Goal: Task Accomplishment & Management: Manage account settings

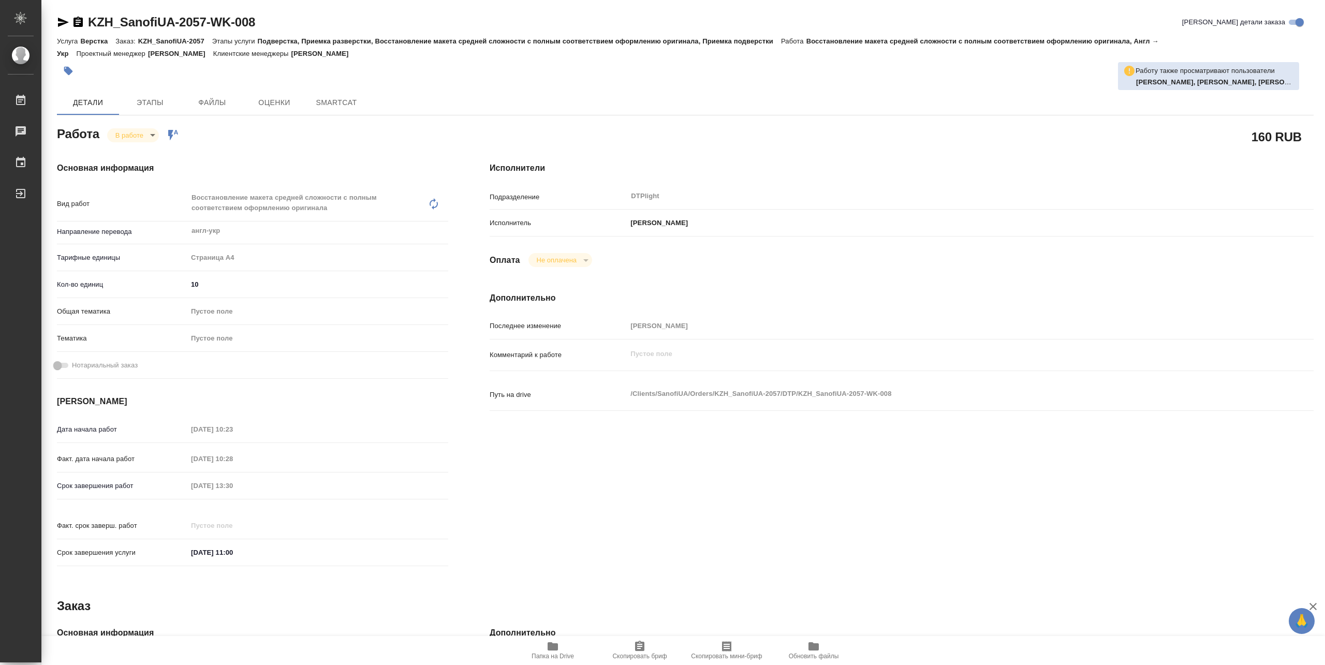
type textarea "x"
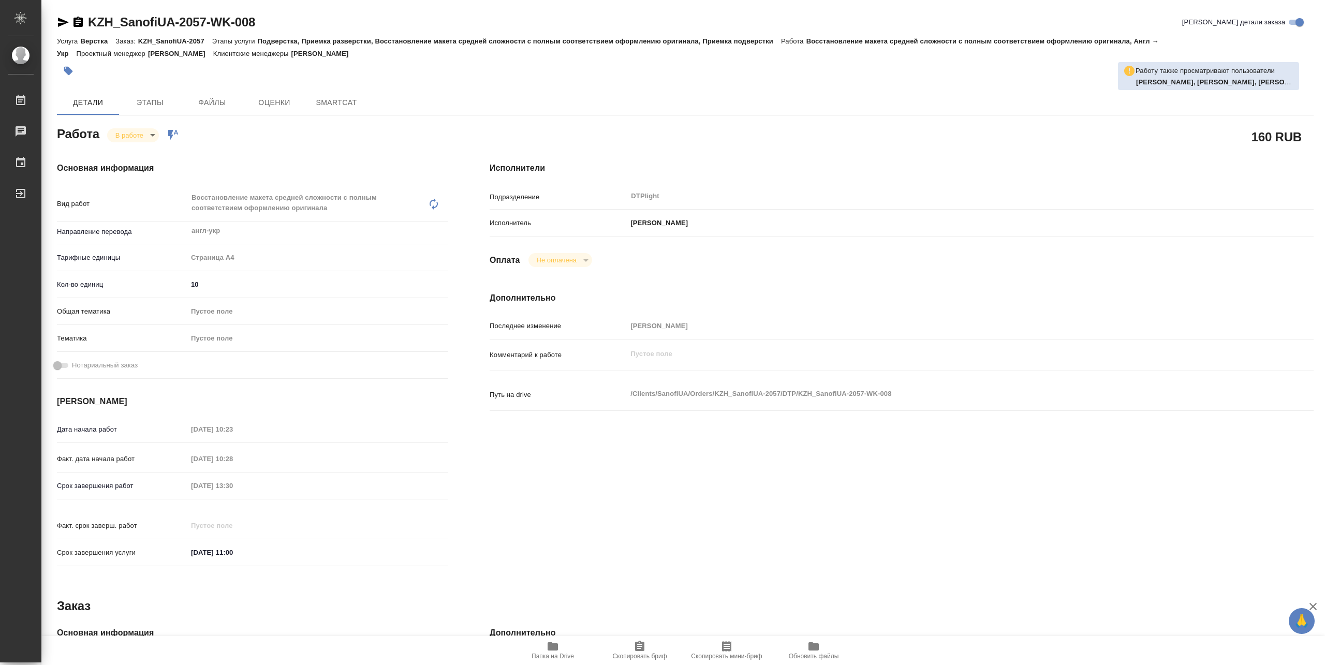
type textarea "x"
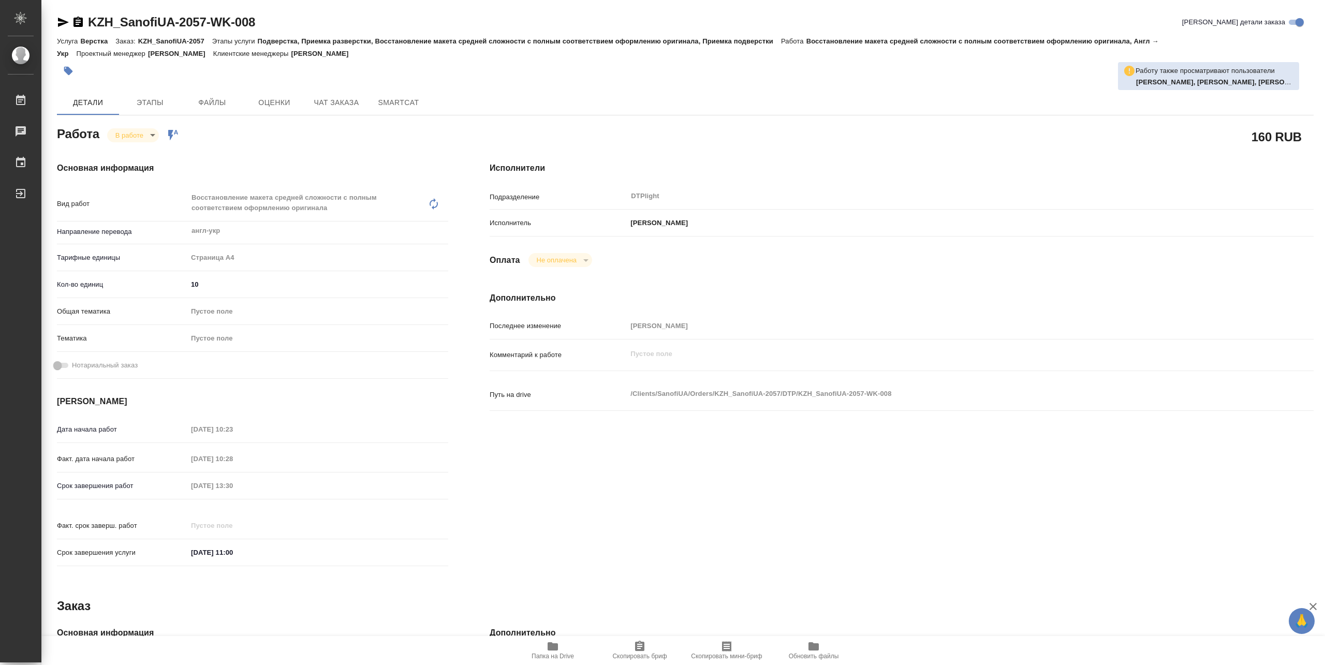
type textarea "x"
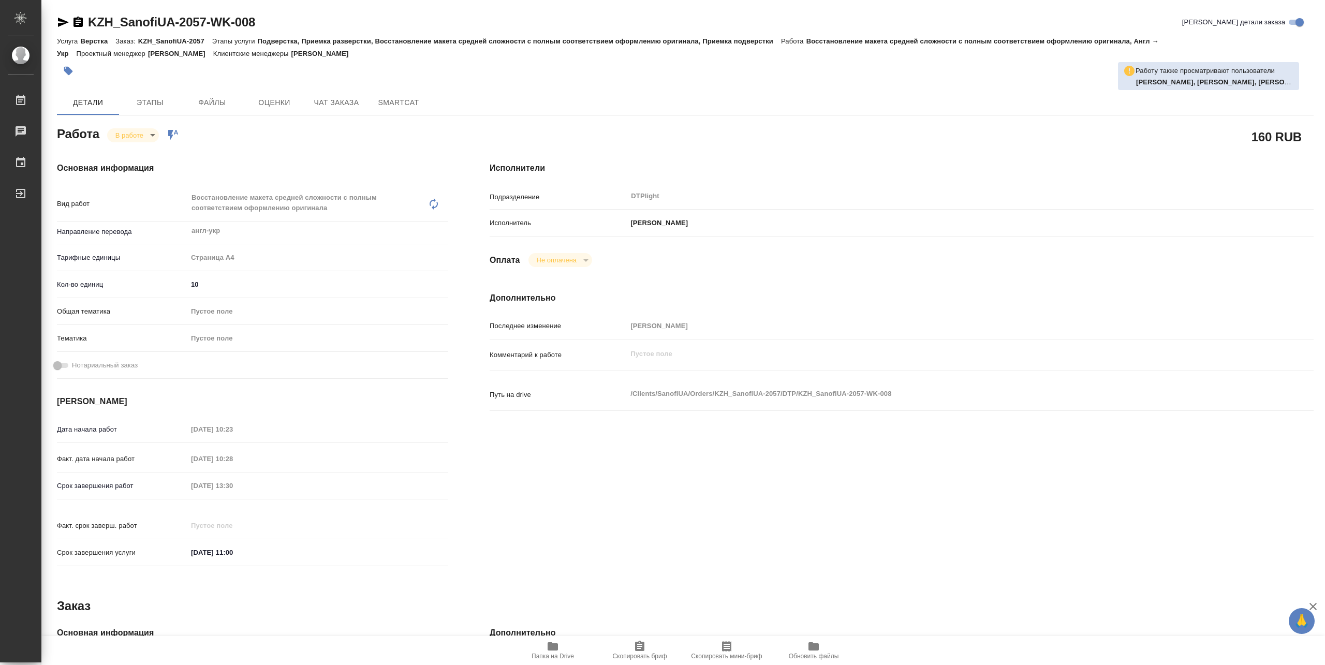
type textarea "x"
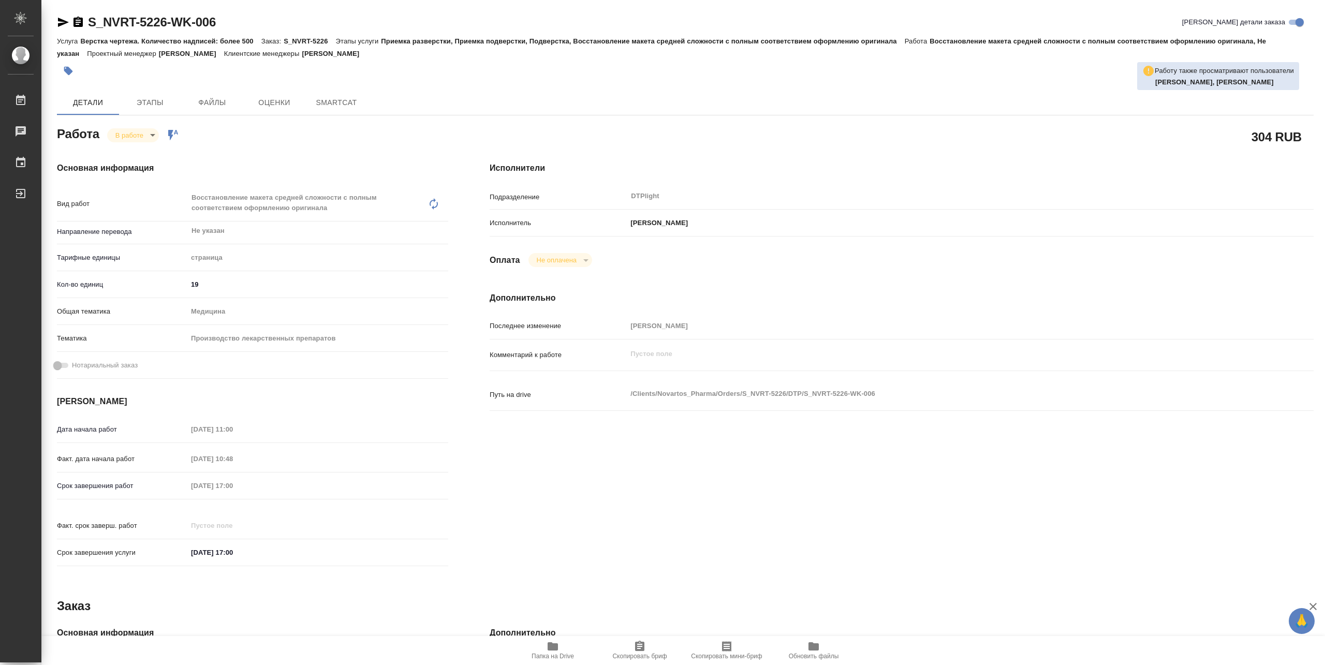
type textarea "x"
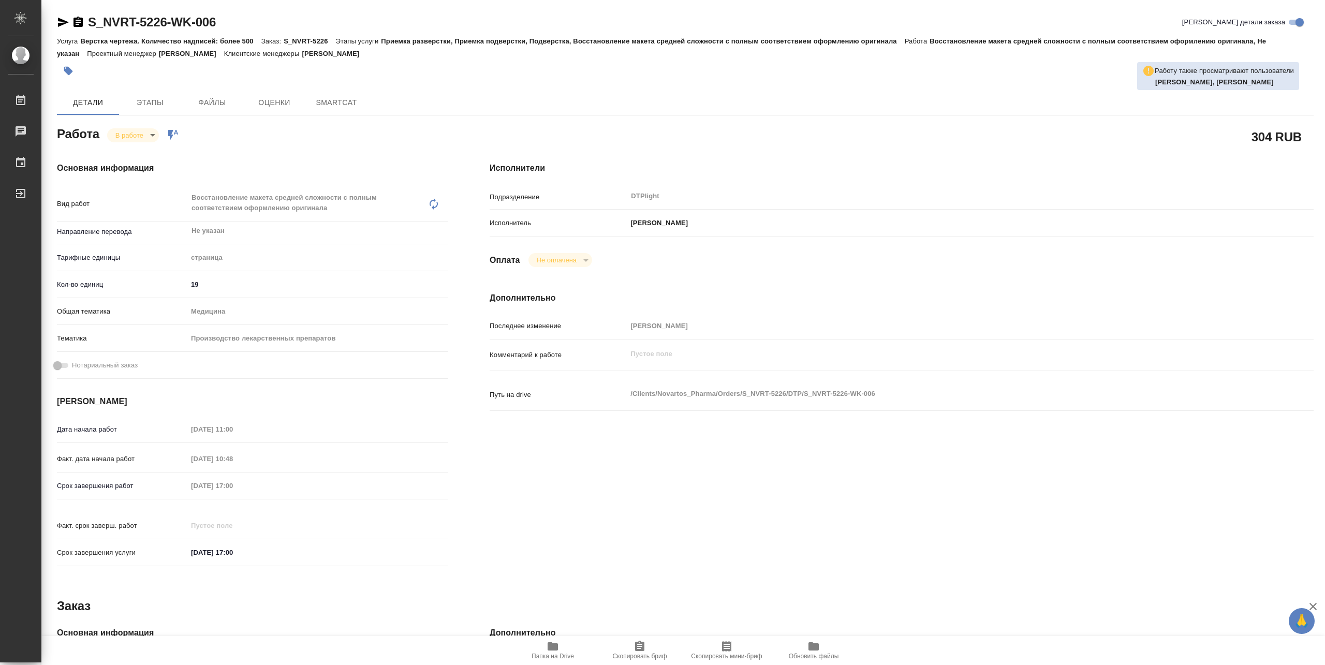
type textarea "x"
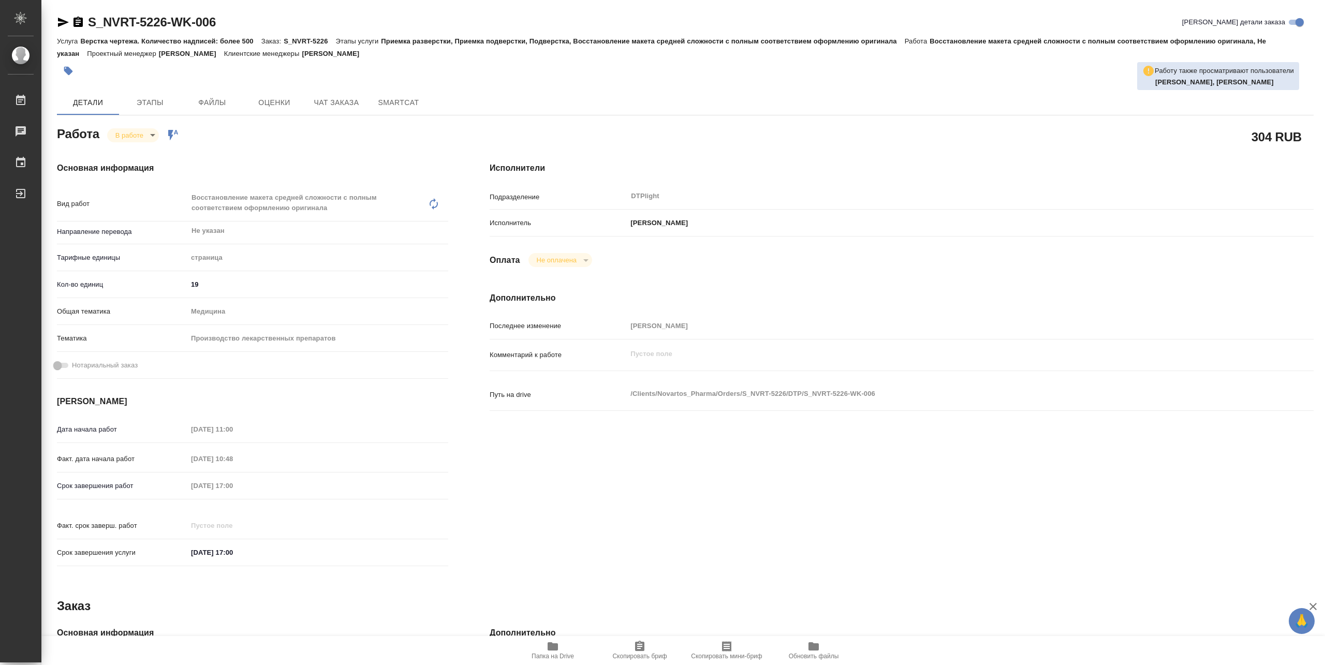
type textarea "x"
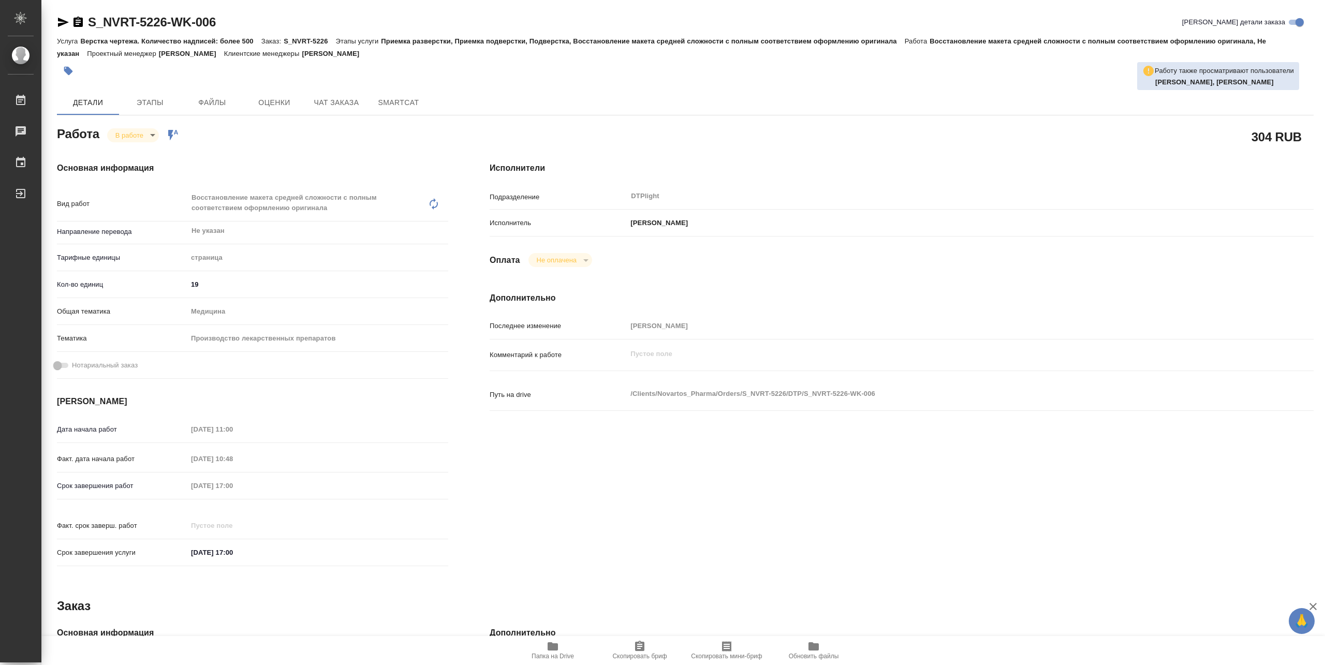
type textarea "x"
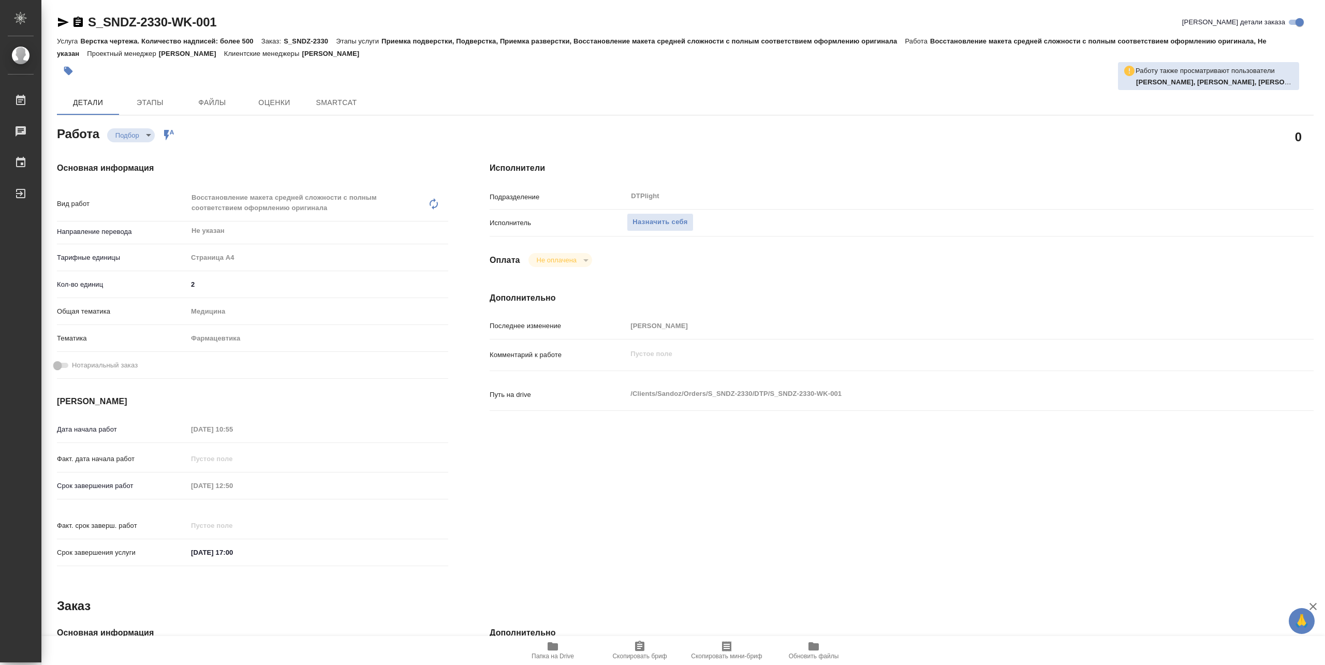
type textarea "x"
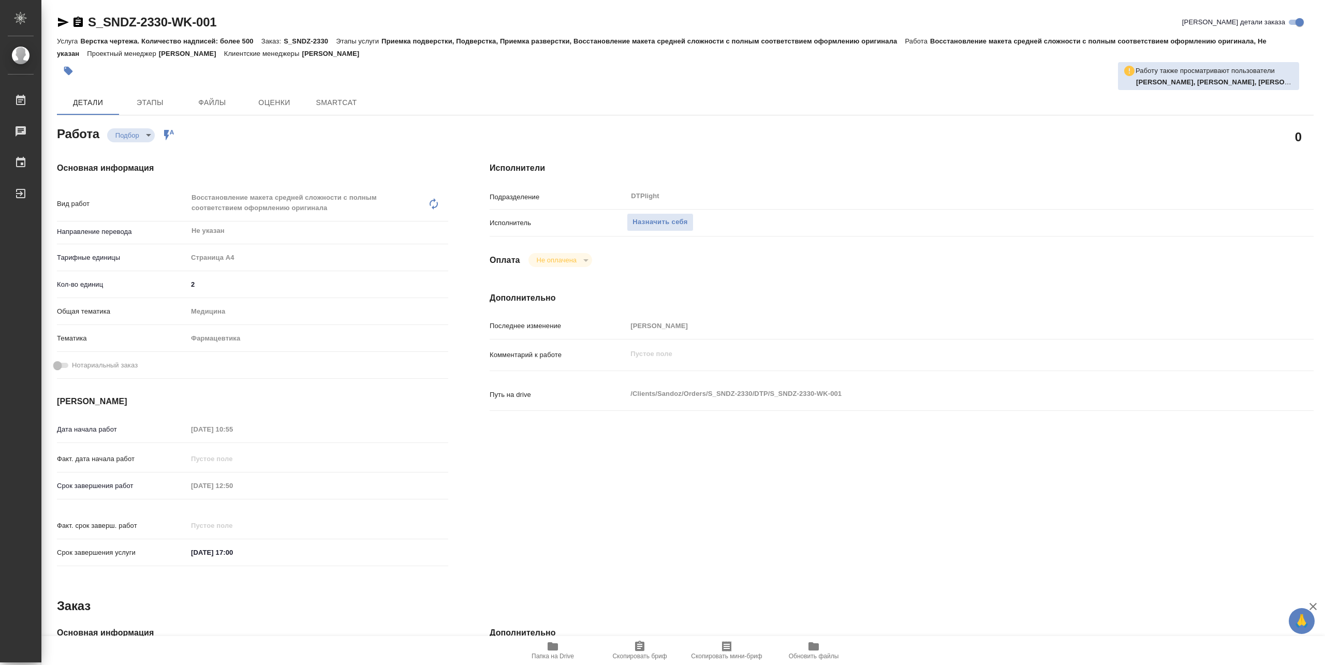
type textarea "x"
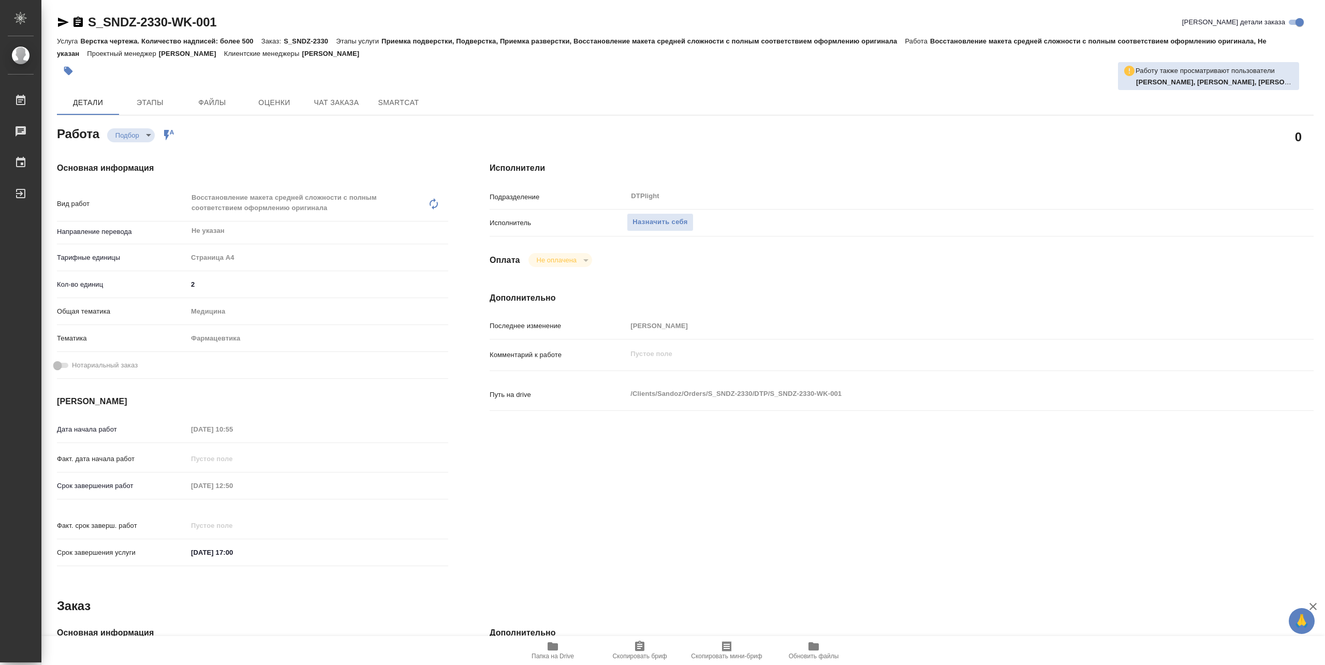
type textarea "x"
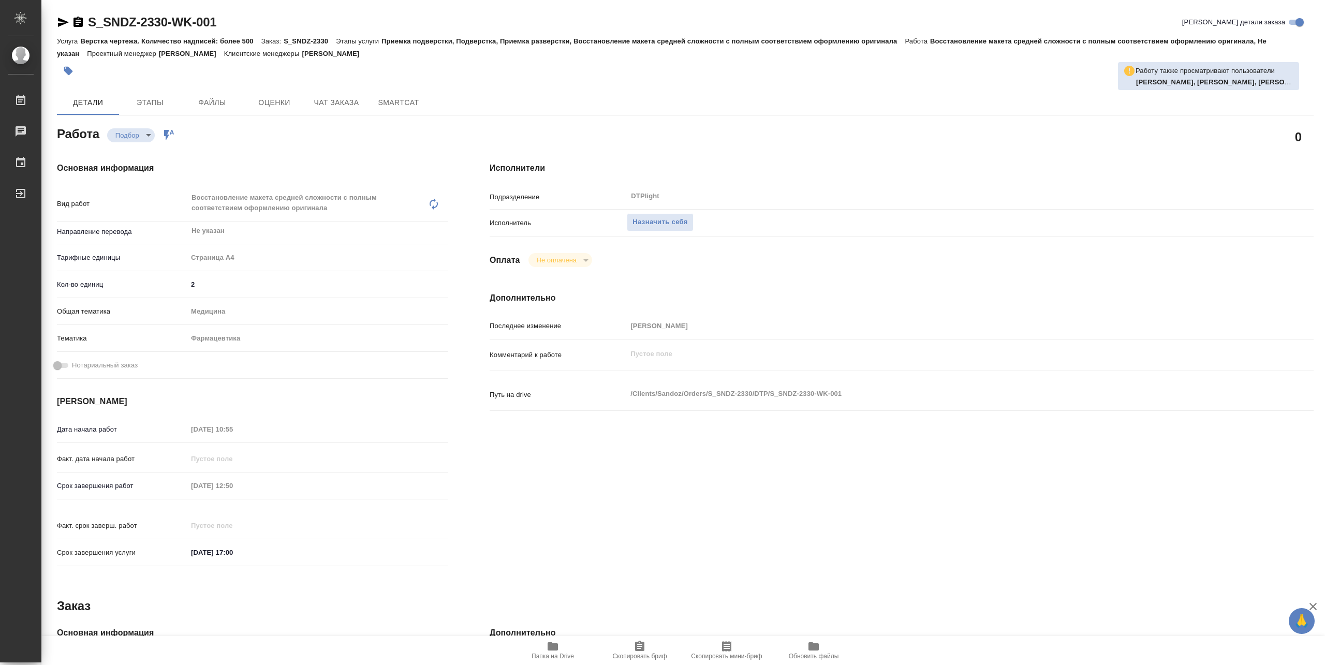
type textarea "x"
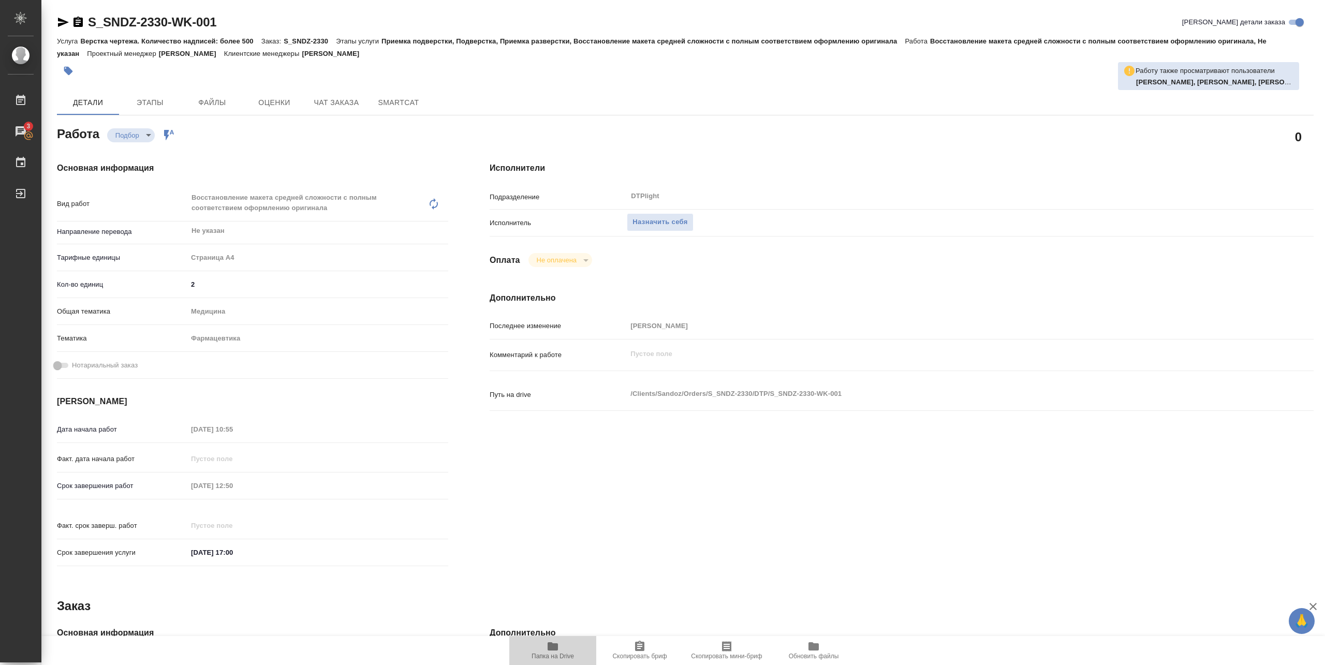
click at [569, 655] on span "Папка на Drive" at bounding box center [553, 656] width 42 height 7
type textarea "x"
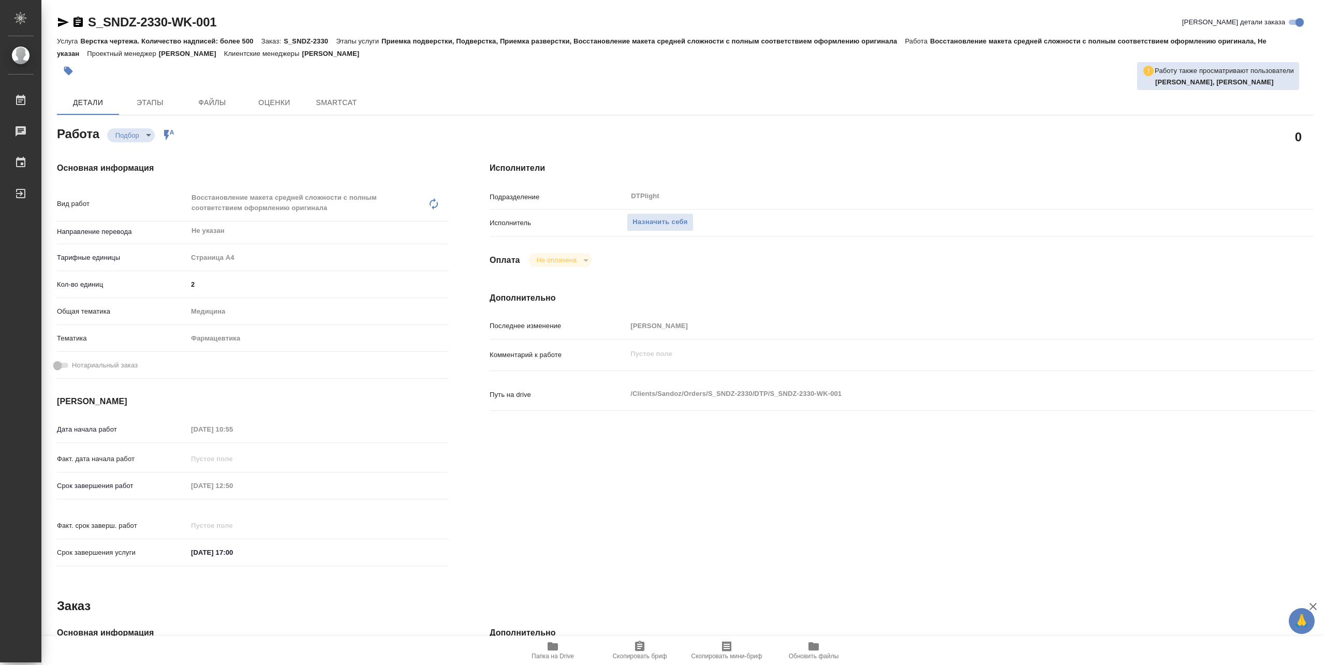
type textarea "x"
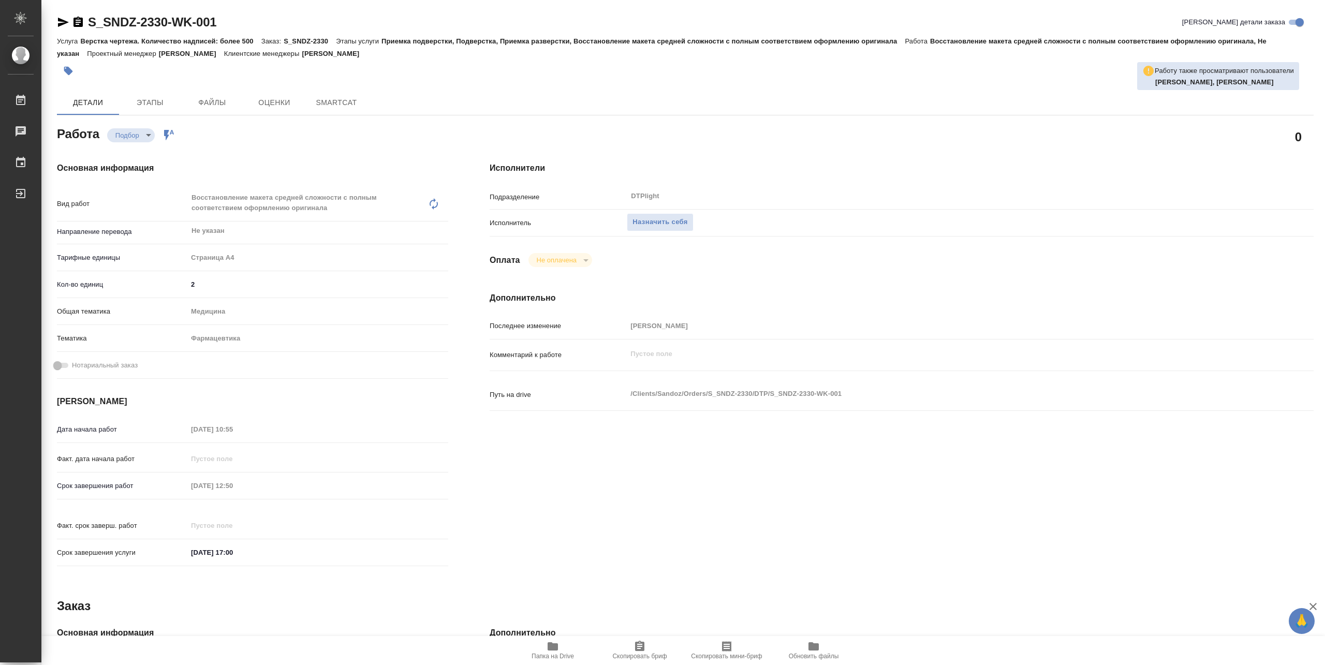
type textarea "x"
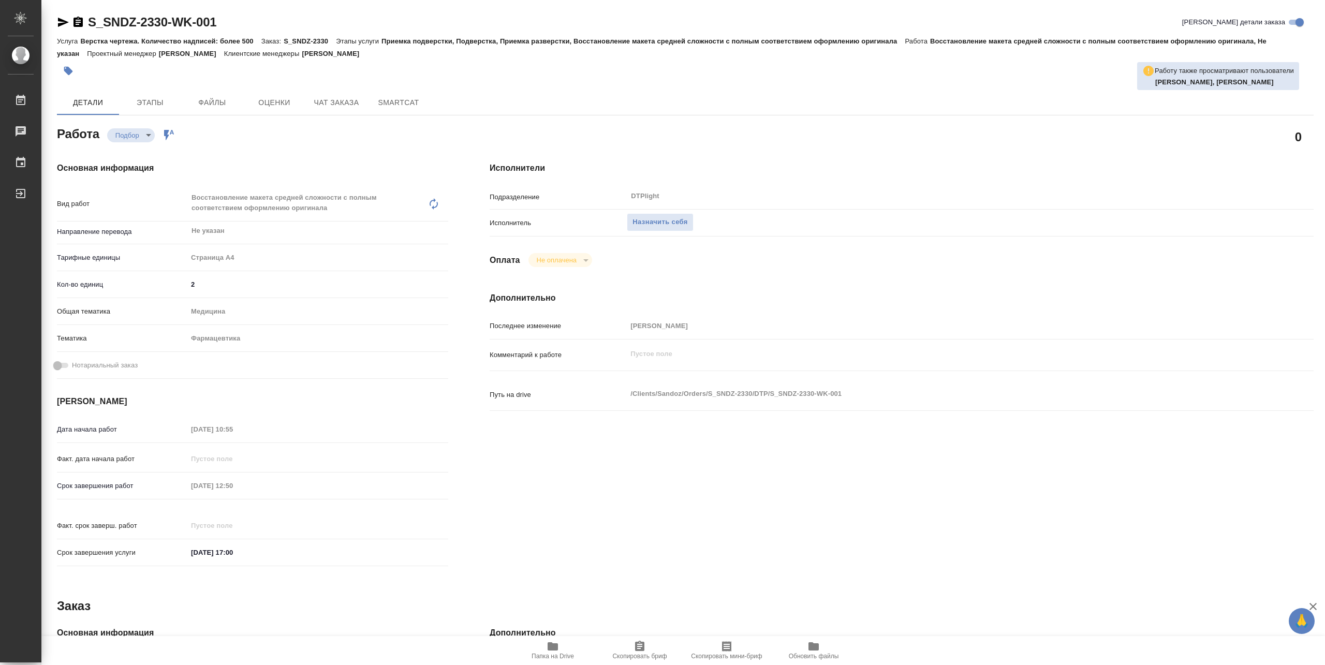
type textarea "x"
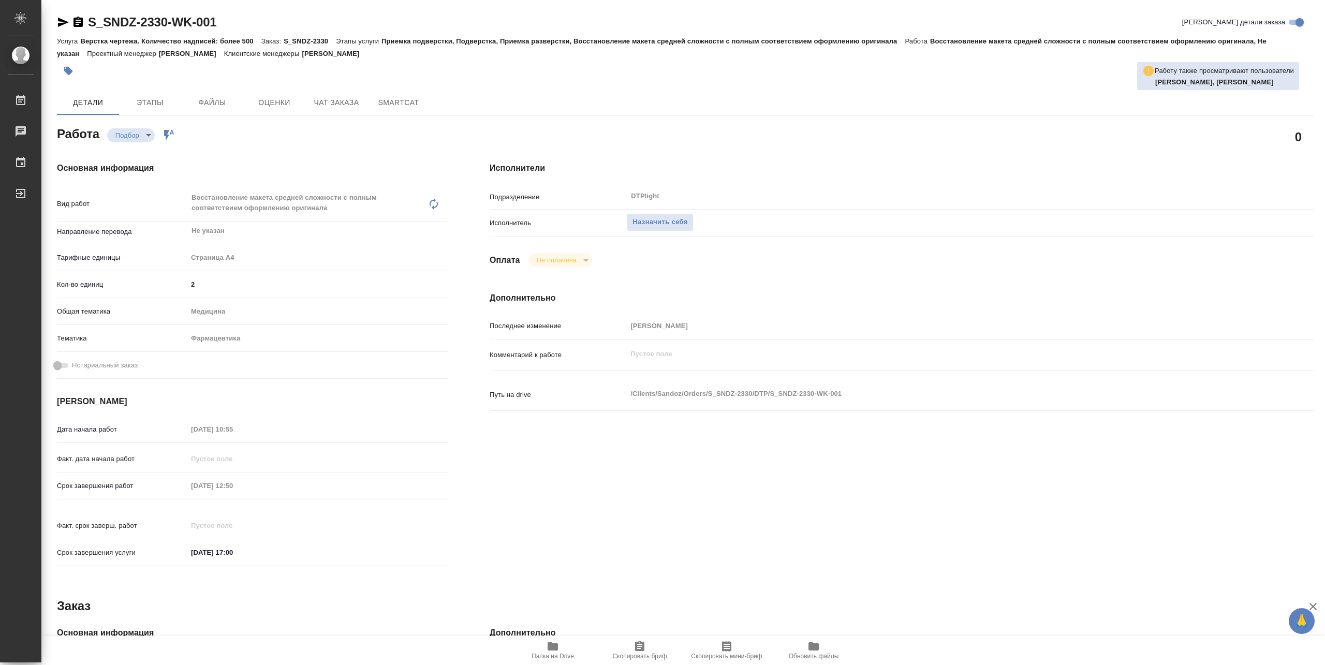
type textarea "x"
click at [653, 222] on span "Назначить себя" at bounding box center [659, 222] width 55 height 12
type textarea "x"
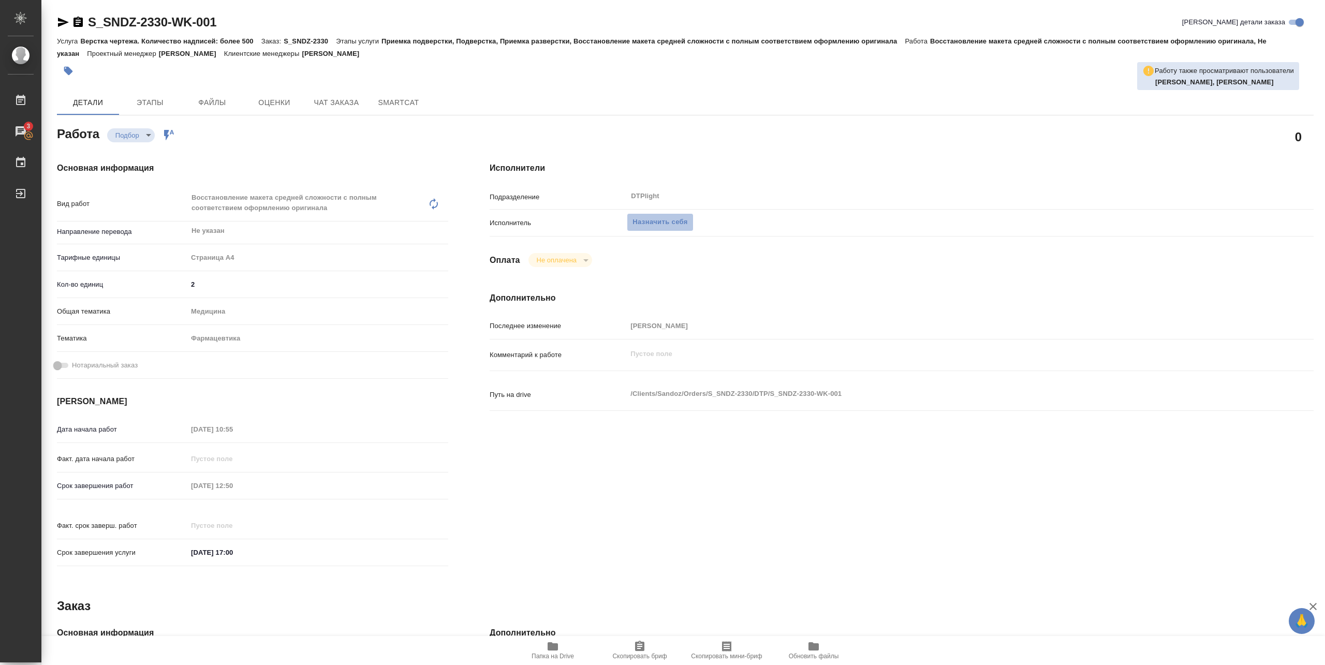
type textarea "x"
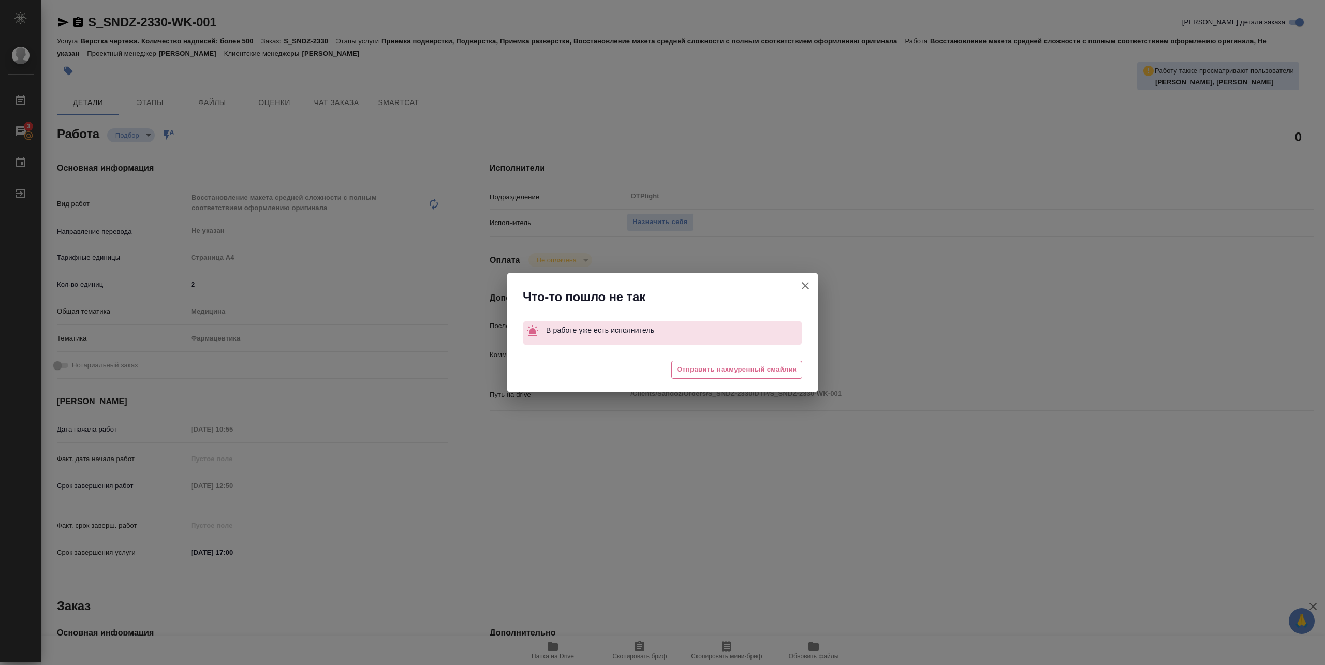
drag, startPoint x: 807, startPoint y: 282, endPoint x: 791, endPoint y: 269, distance: 20.6
click at [806, 282] on icon "button" at bounding box center [805, 285] width 12 height 12
type textarea "x"
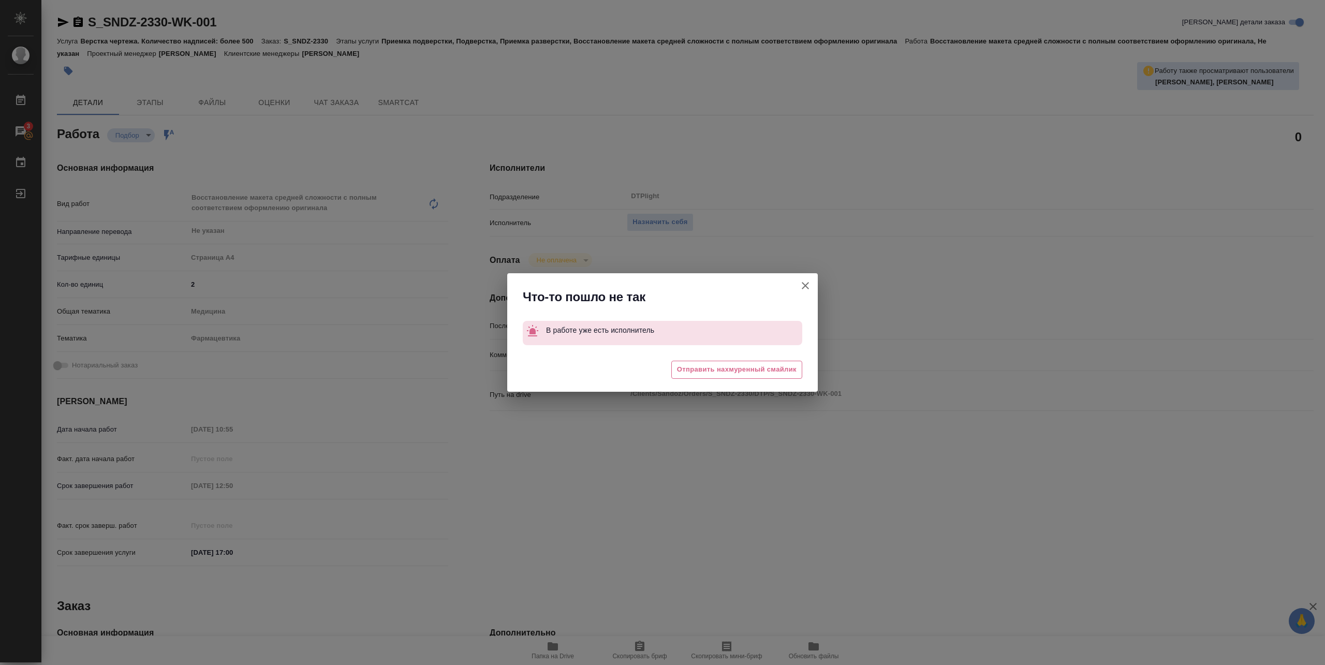
type textarea "x"
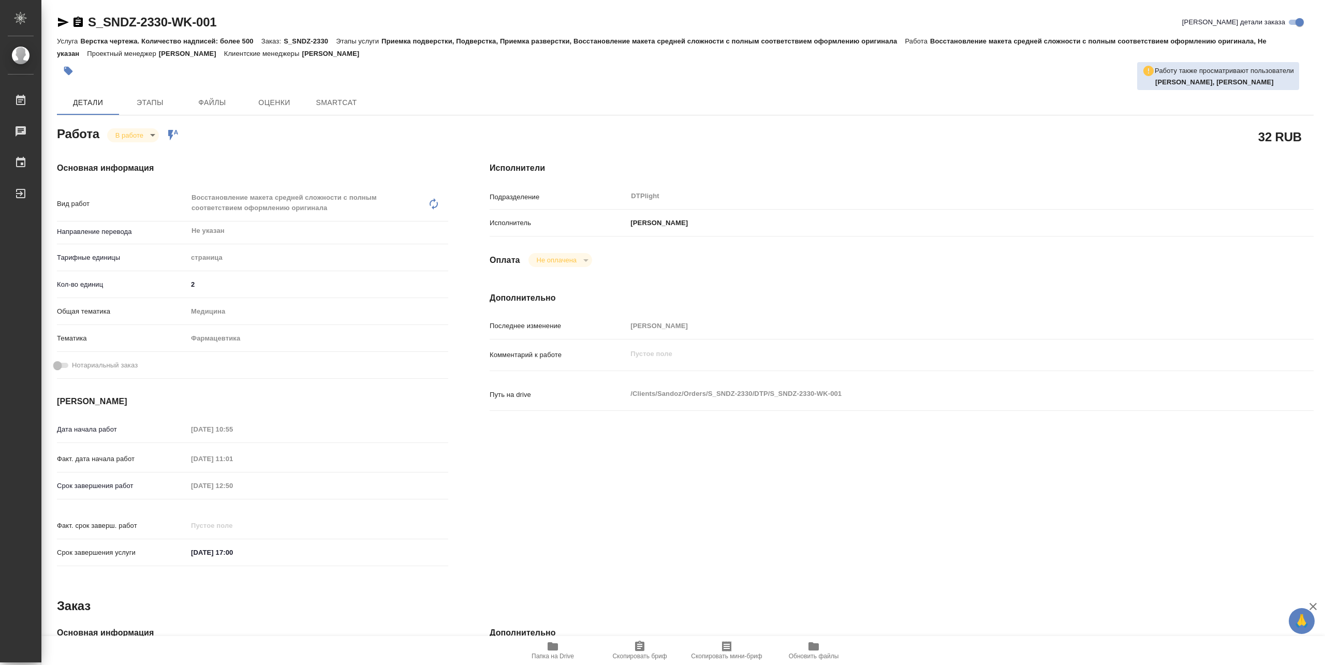
type textarea "x"
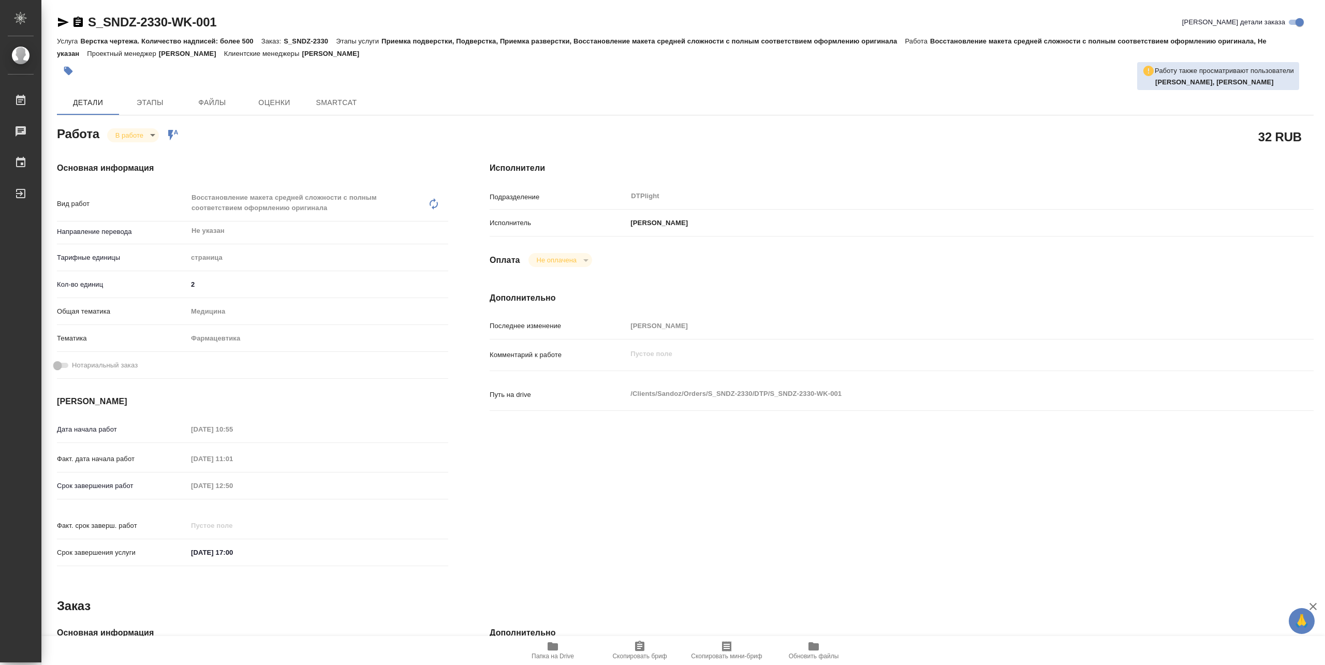
type textarea "x"
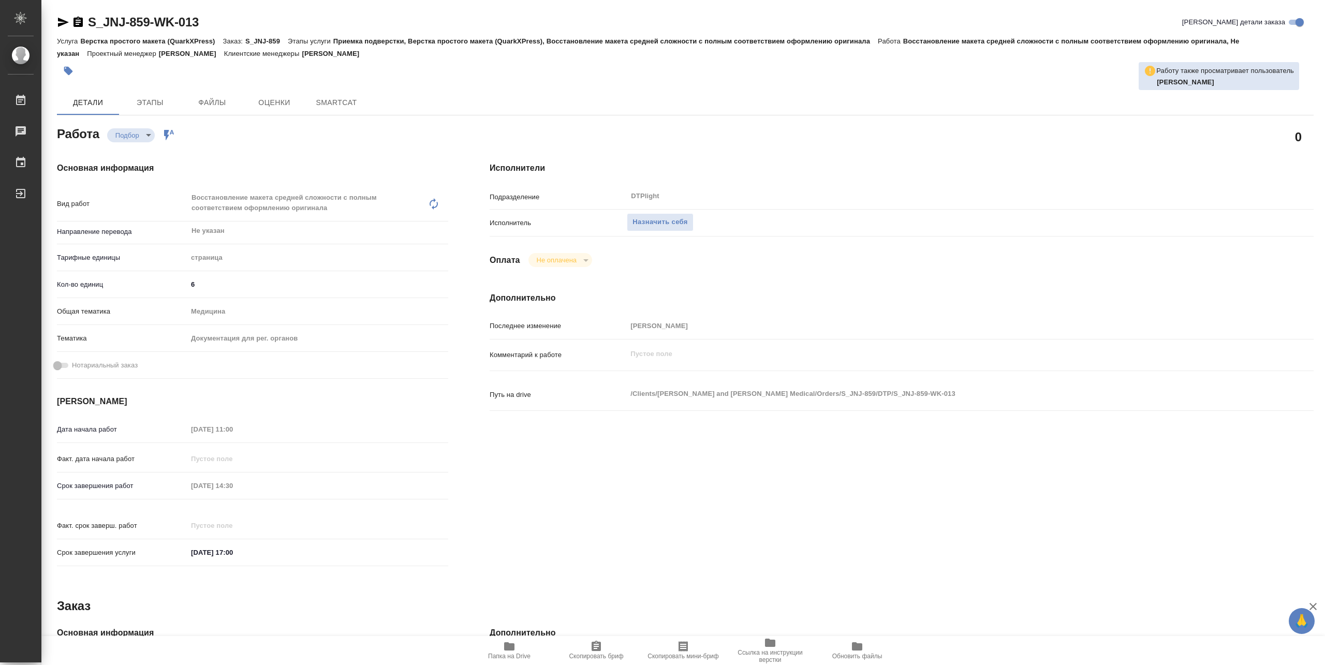
type textarea "x"
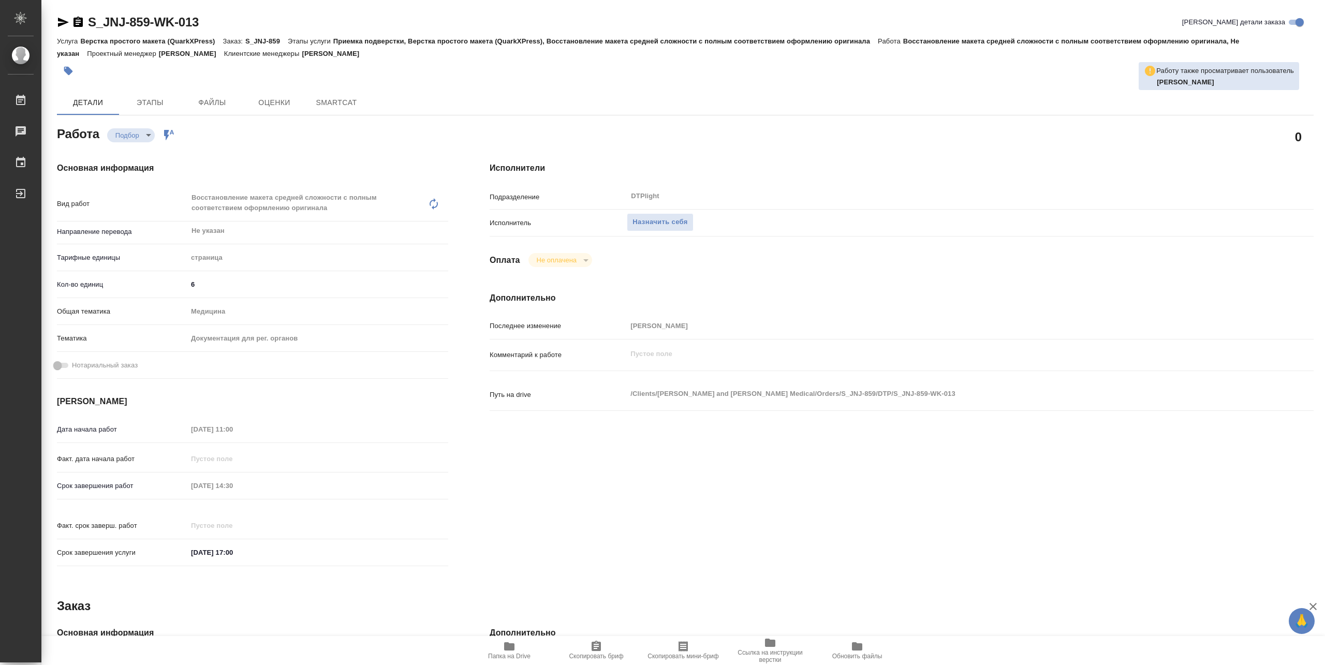
type textarea "x"
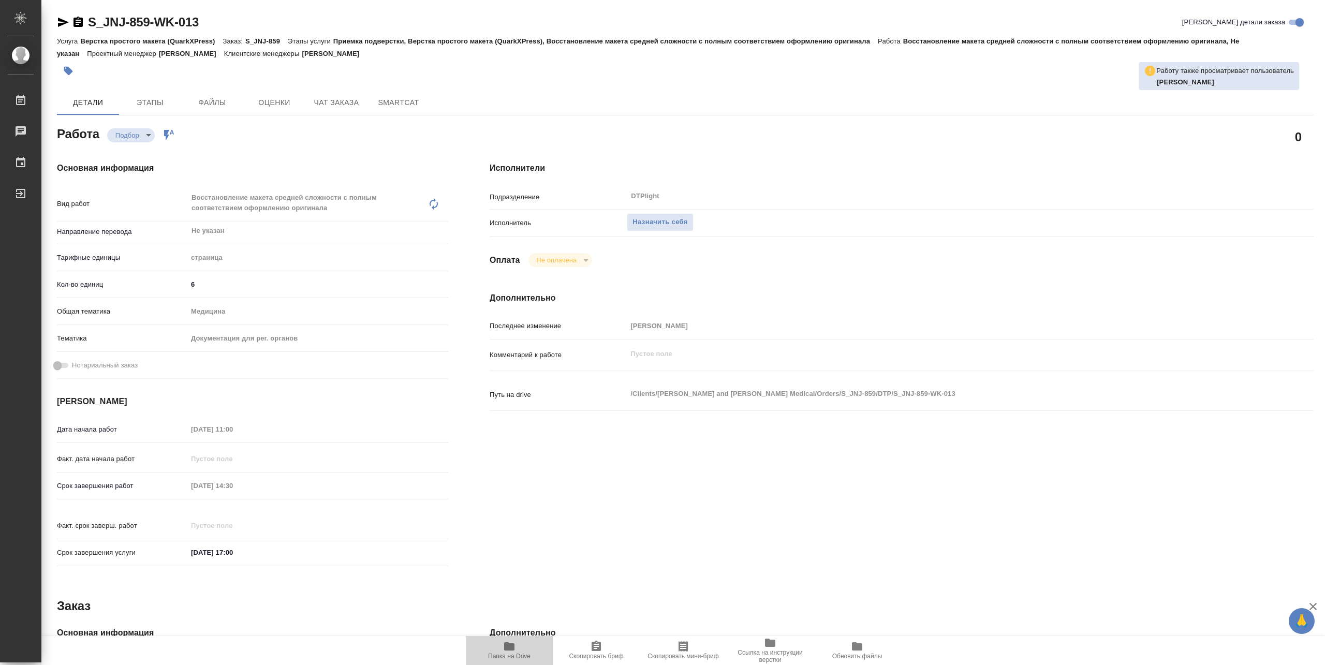
click at [513, 665] on button "Папка на Drive" at bounding box center [509, 650] width 87 height 29
type textarea "x"
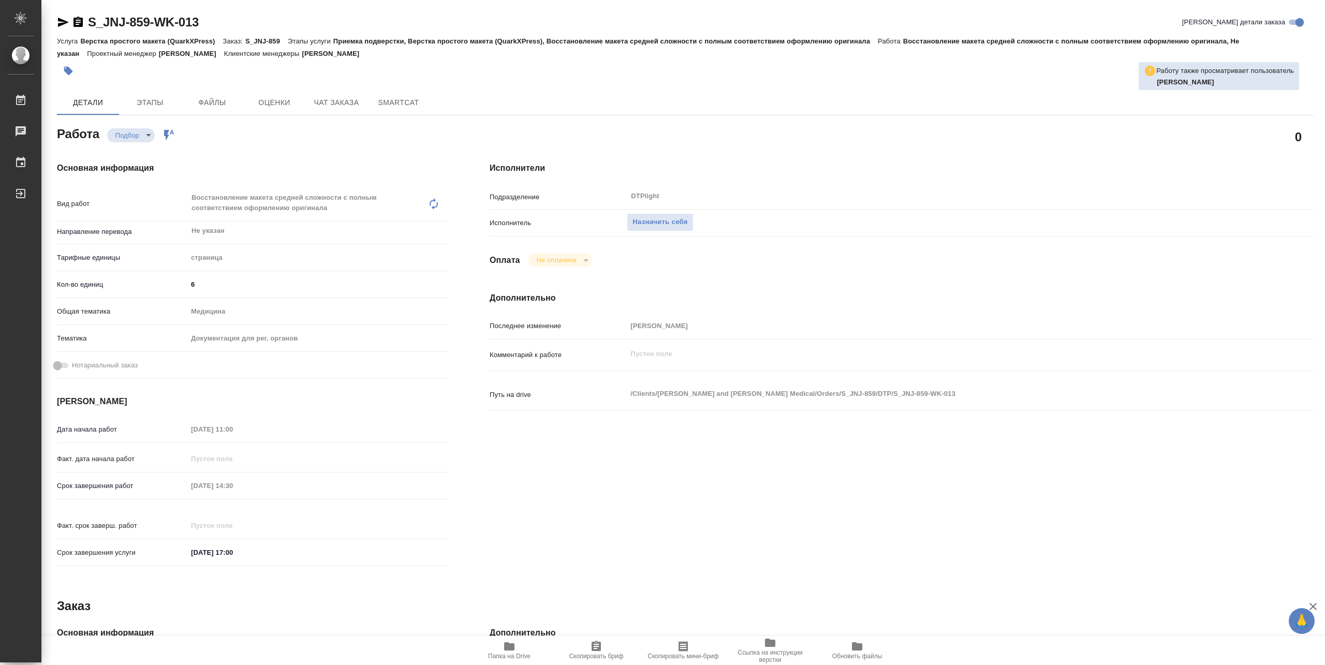
type textarea "x"
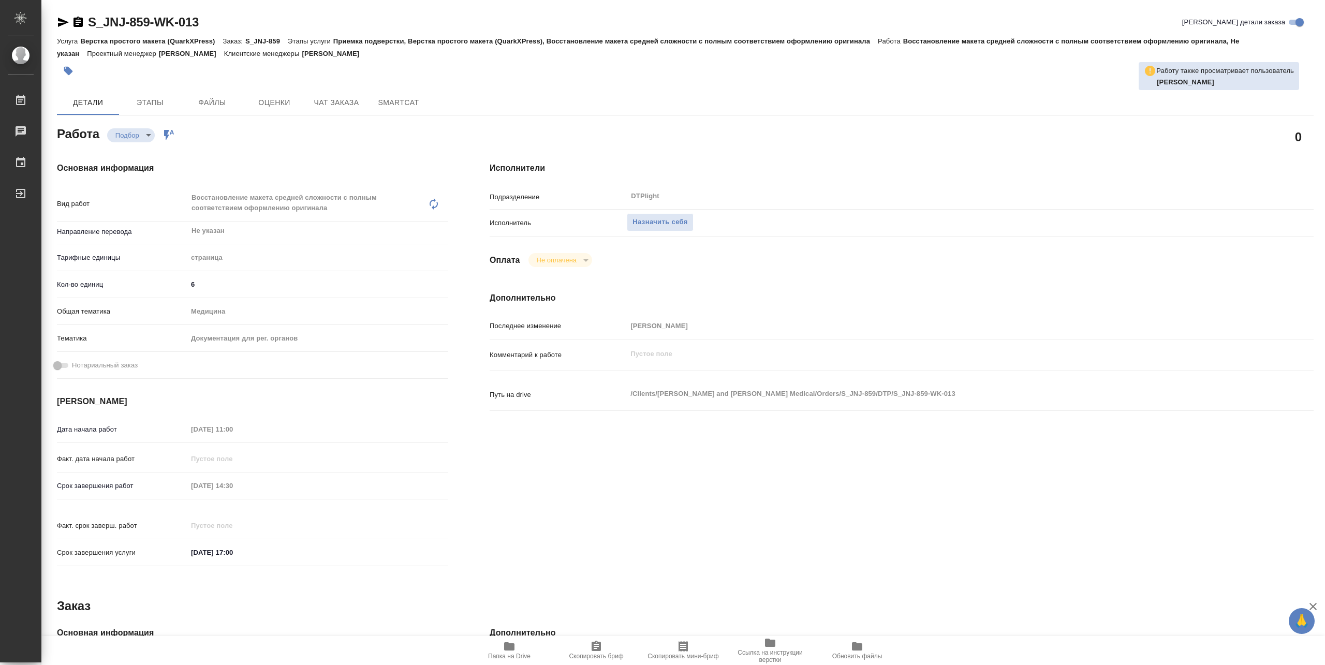
type textarea "x"
click at [665, 218] on span "Назначить себя" at bounding box center [659, 222] width 55 height 12
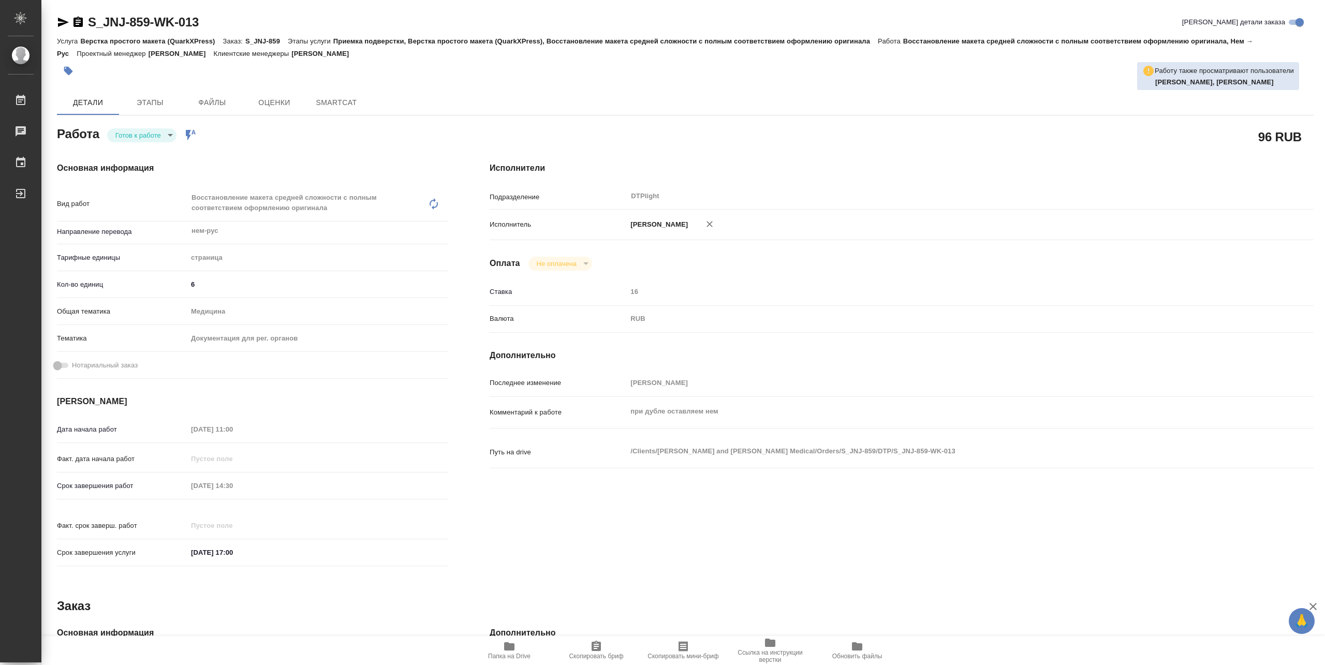
type textarea "x"
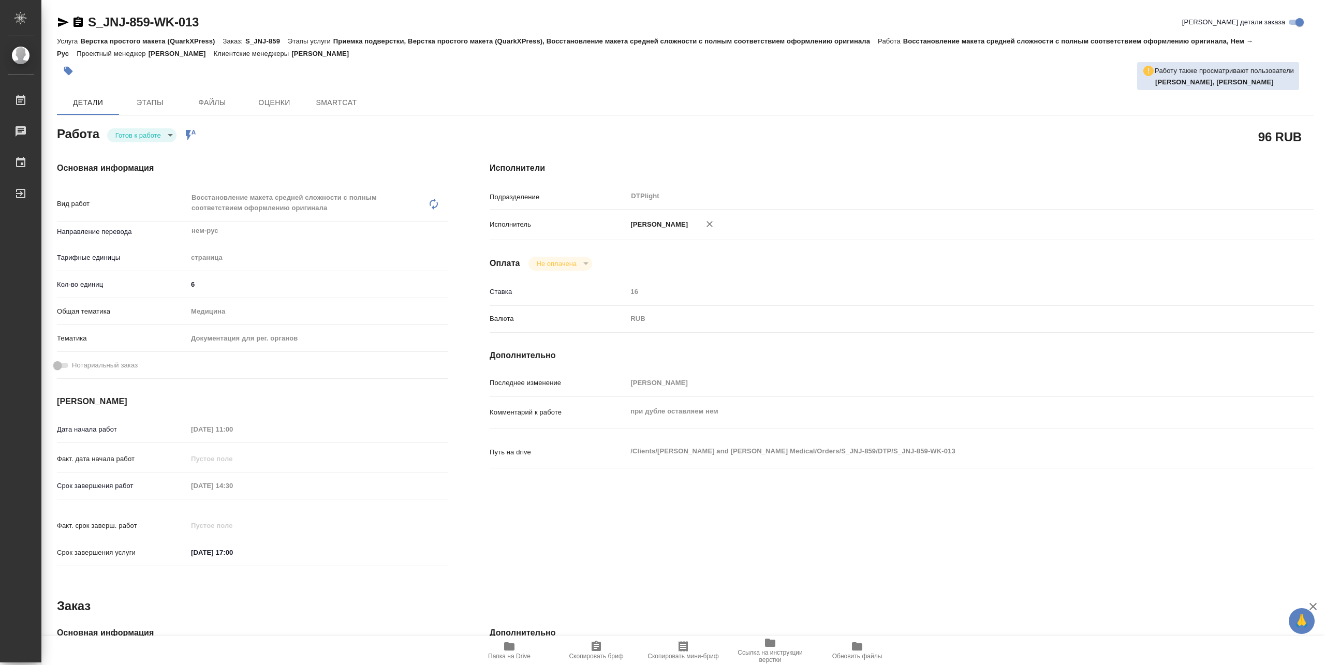
click at [160, 138] on body "🙏 .cls-1 fill:#fff; AWATERA Pankina Anna Работы Чаты График Выйти S_JNJ-859-WK-…" at bounding box center [662, 332] width 1325 height 665
type textarea "x"
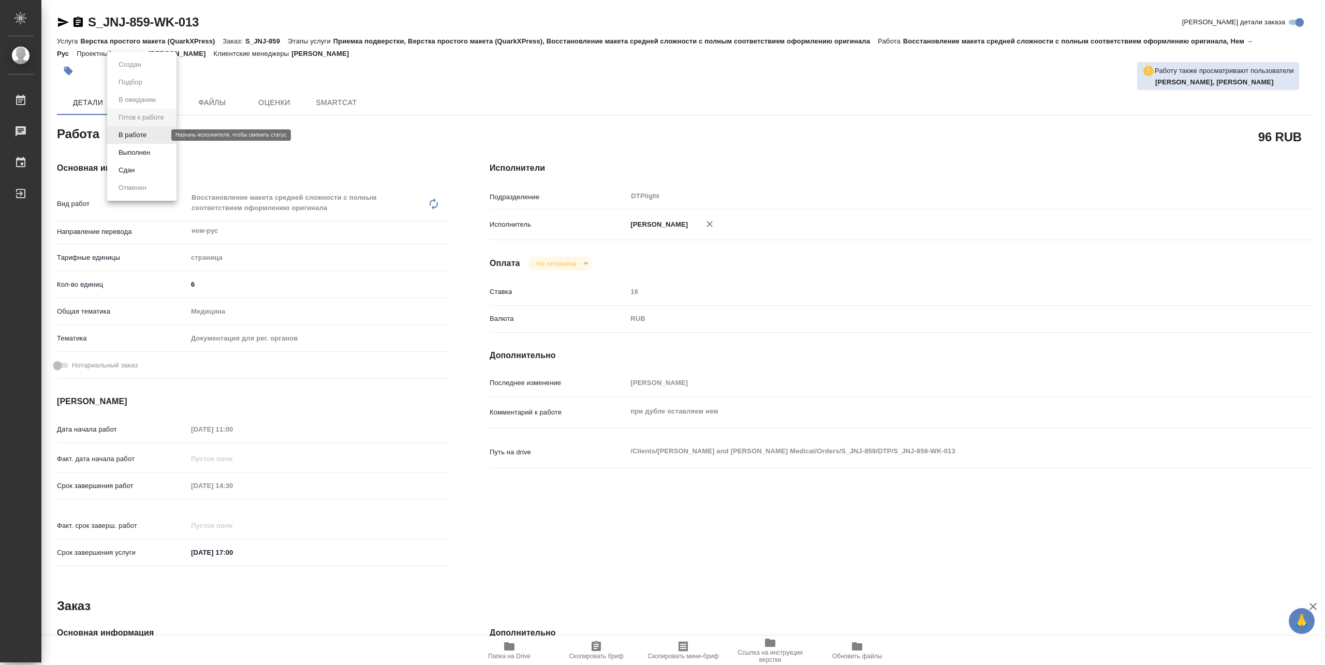
type textarea "x"
click at [147, 134] on button "В работе" at bounding box center [132, 134] width 34 height 11
type textarea "x"
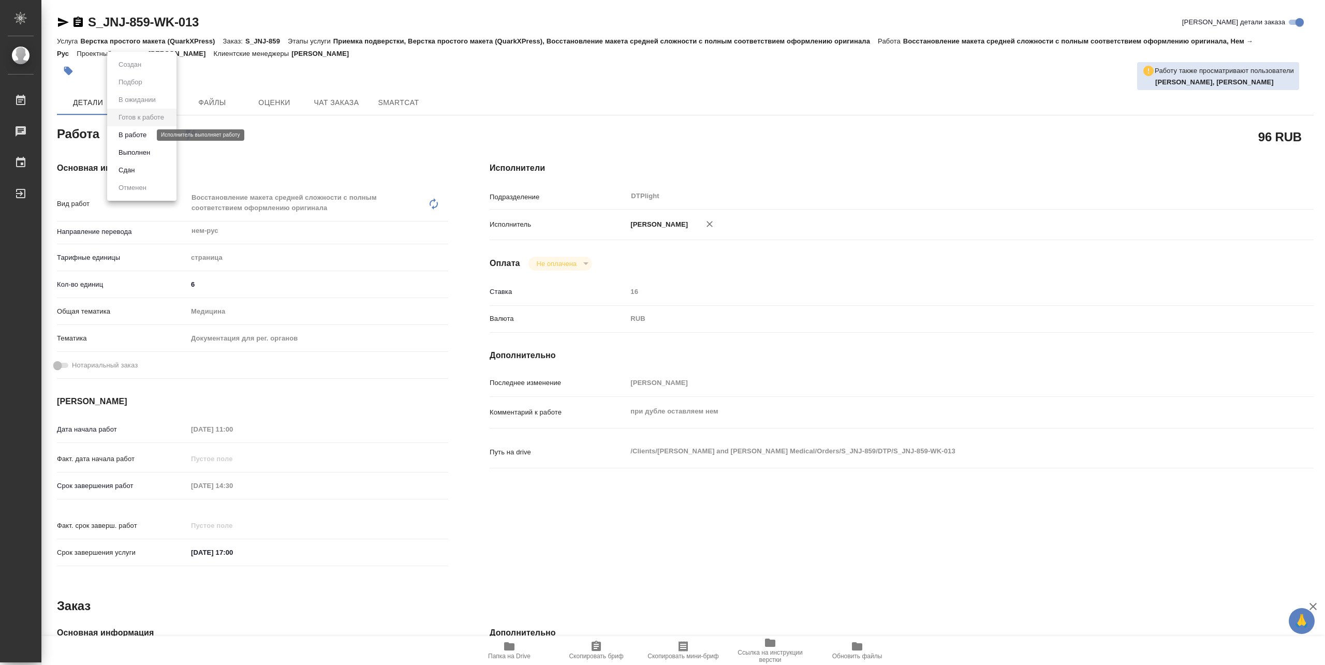
type textarea "x"
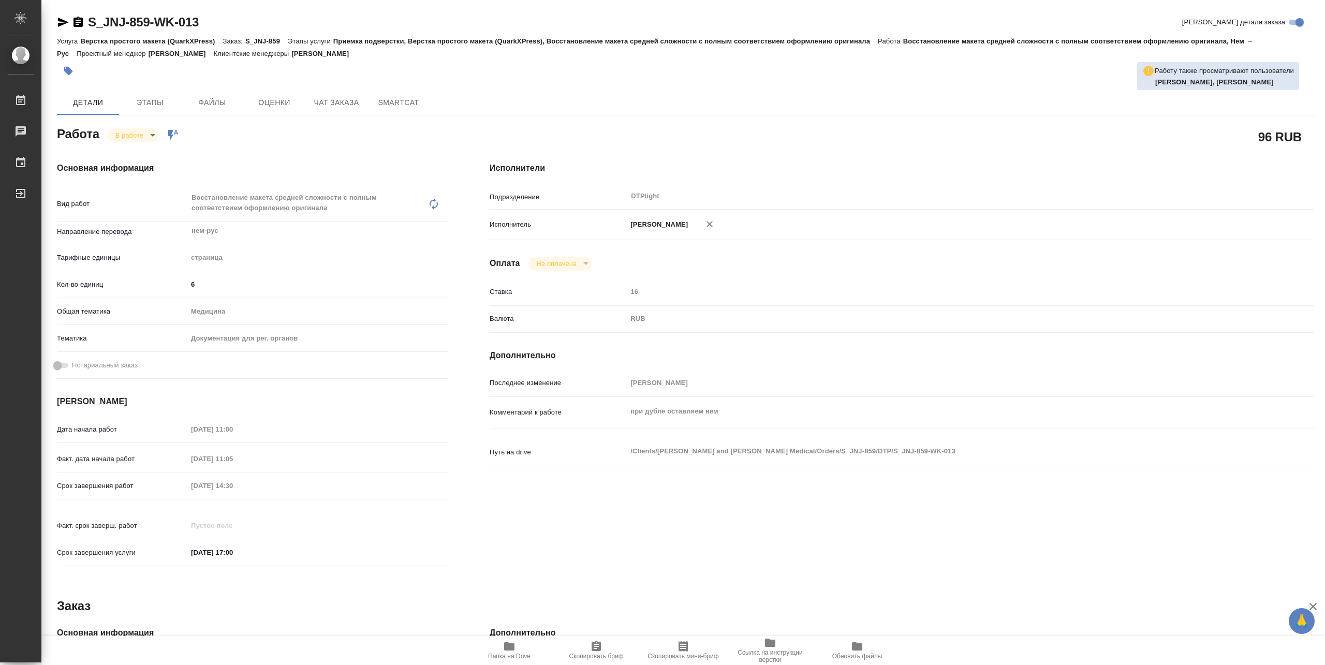
type textarea "x"
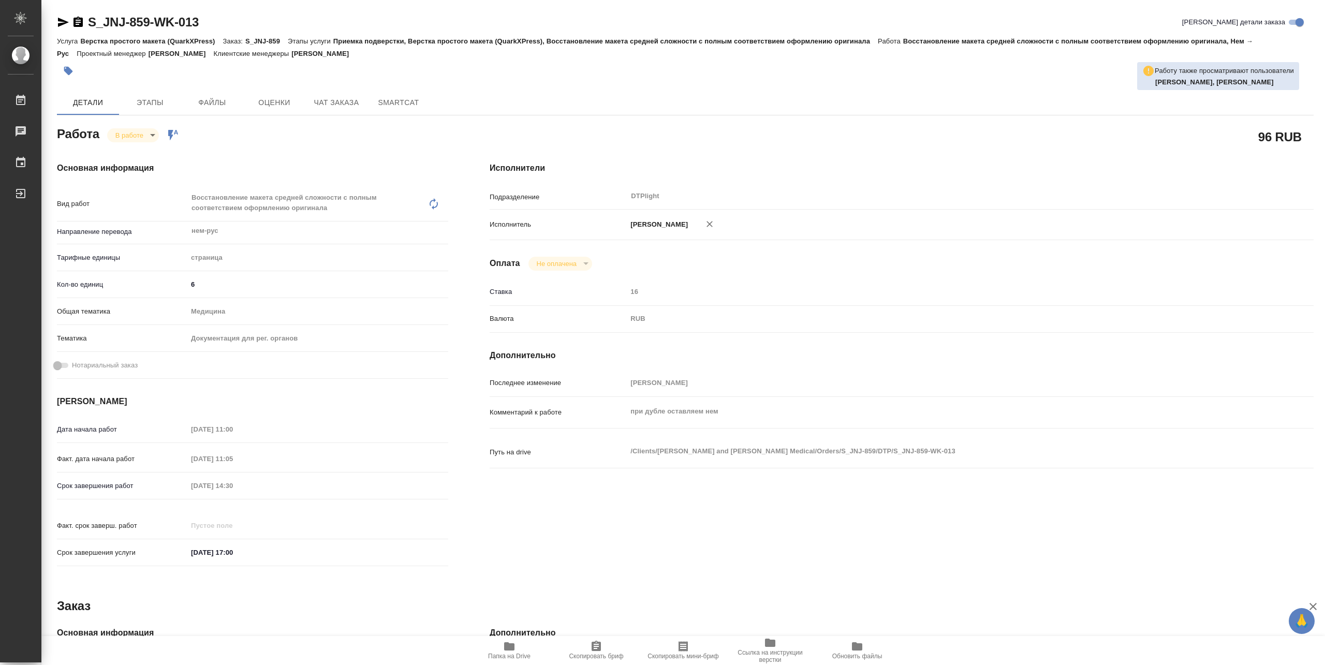
type textarea "x"
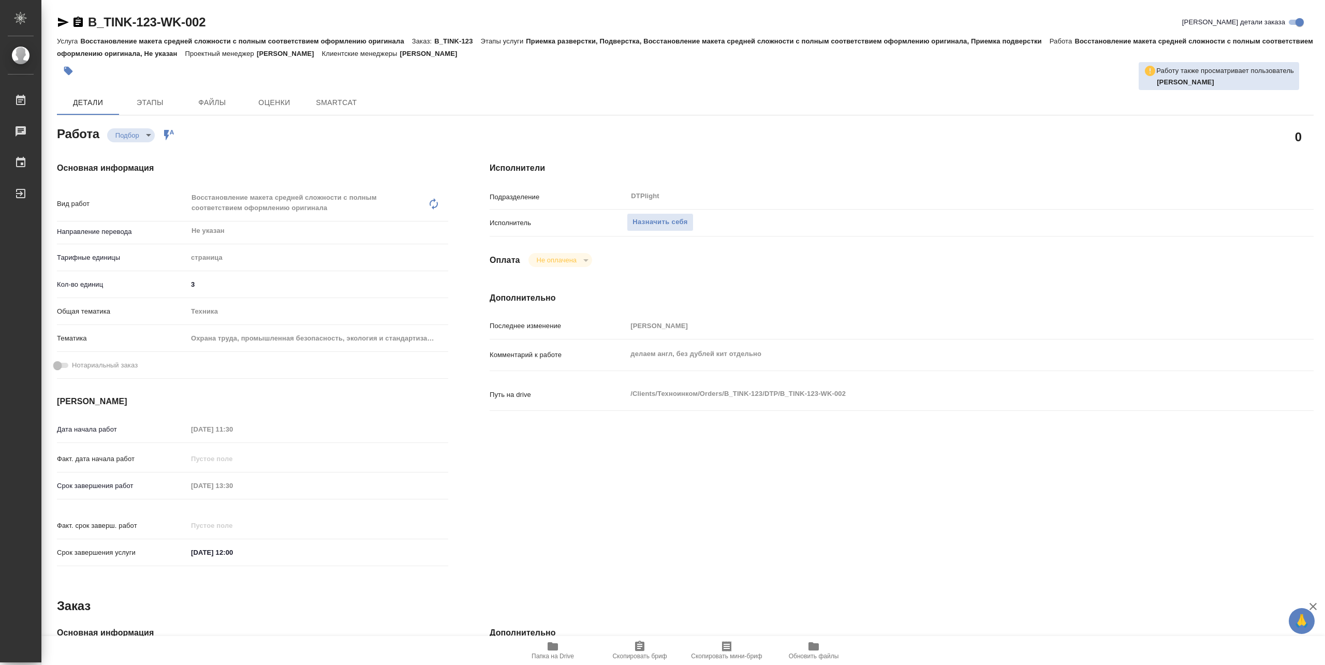
type textarea "x"
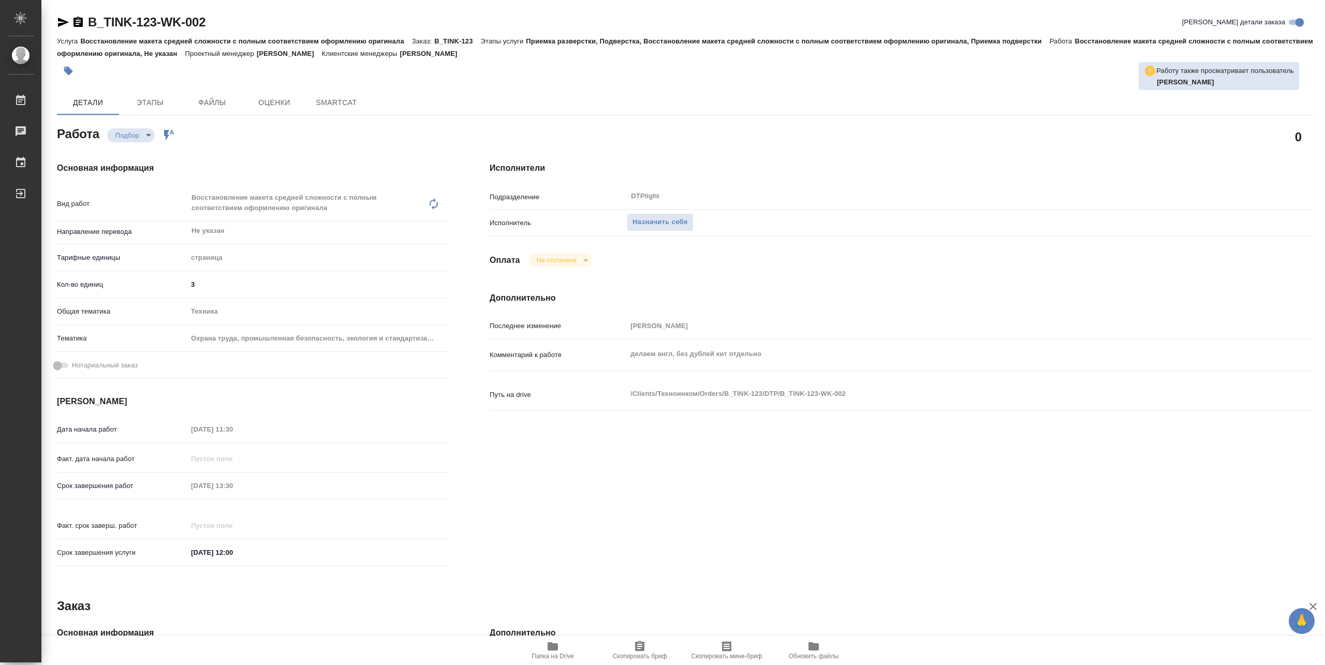
type textarea "x"
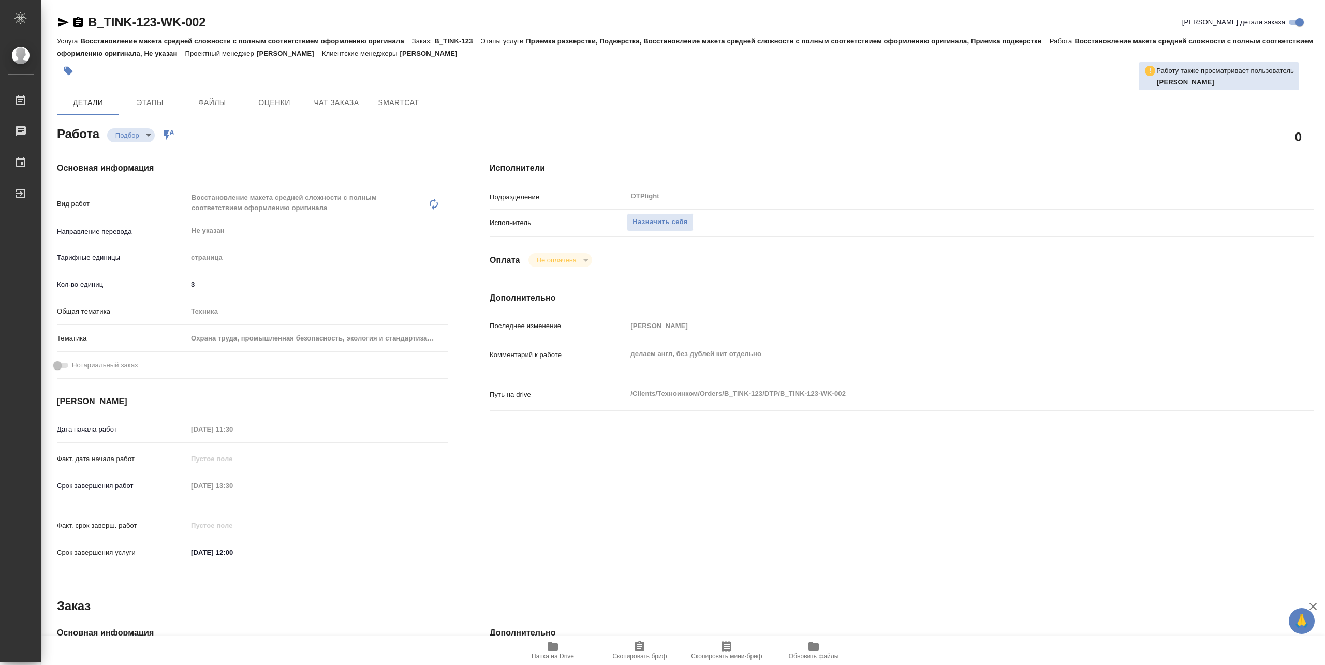
type textarea "x"
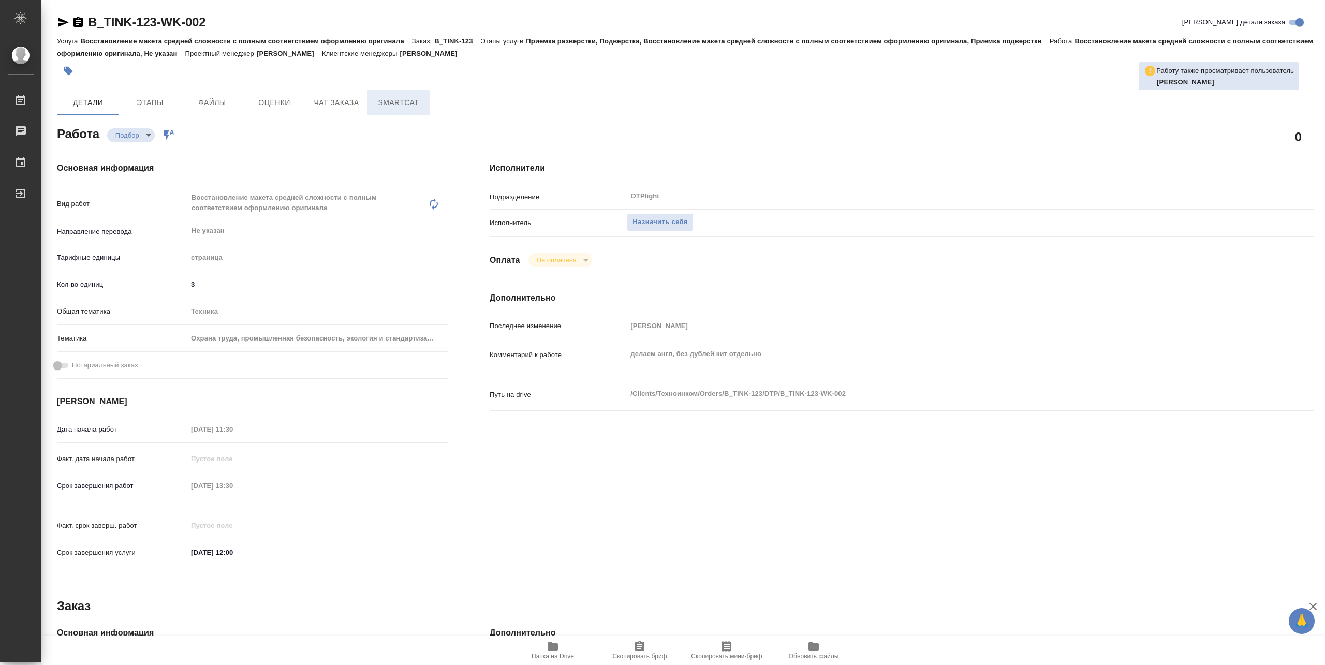
type textarea "x"
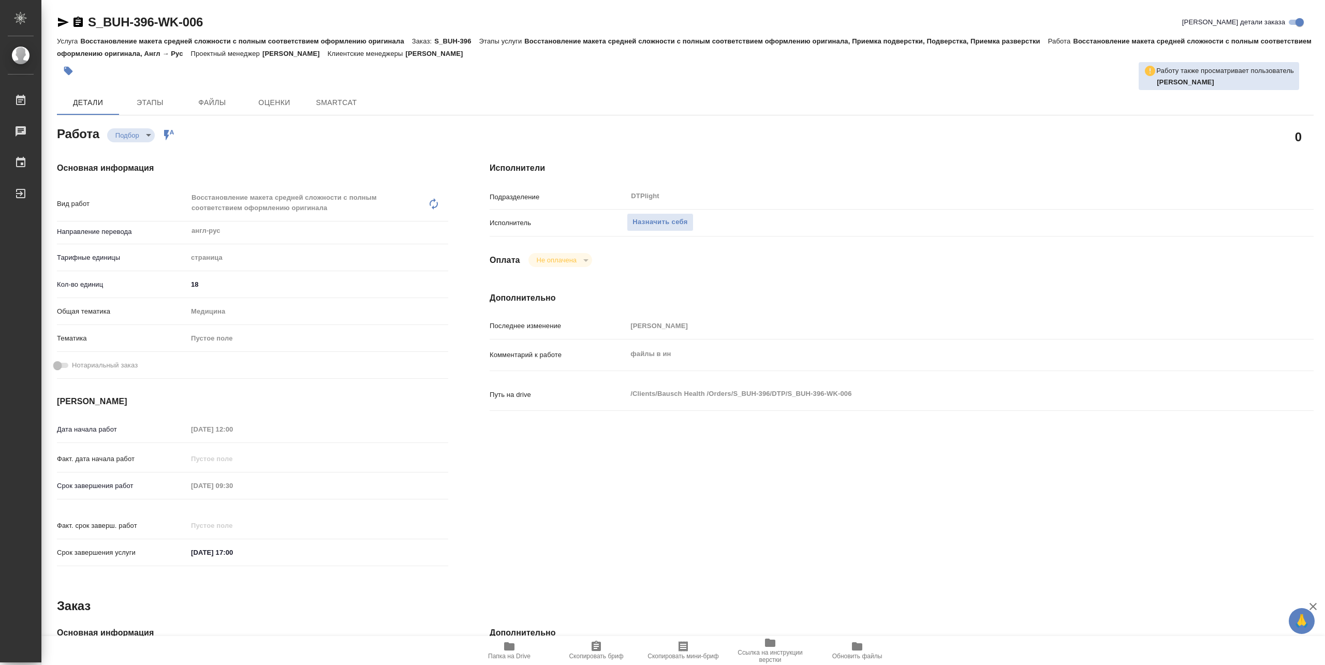
type textarea "x"
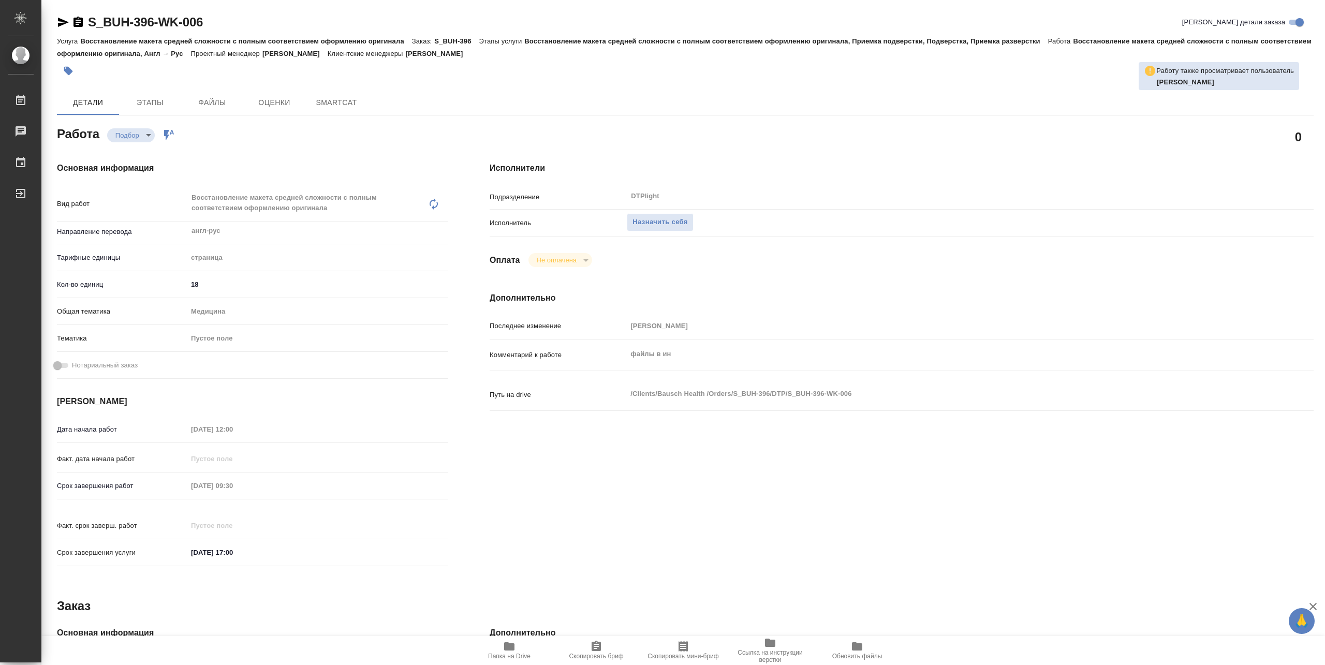
type textarea "x"
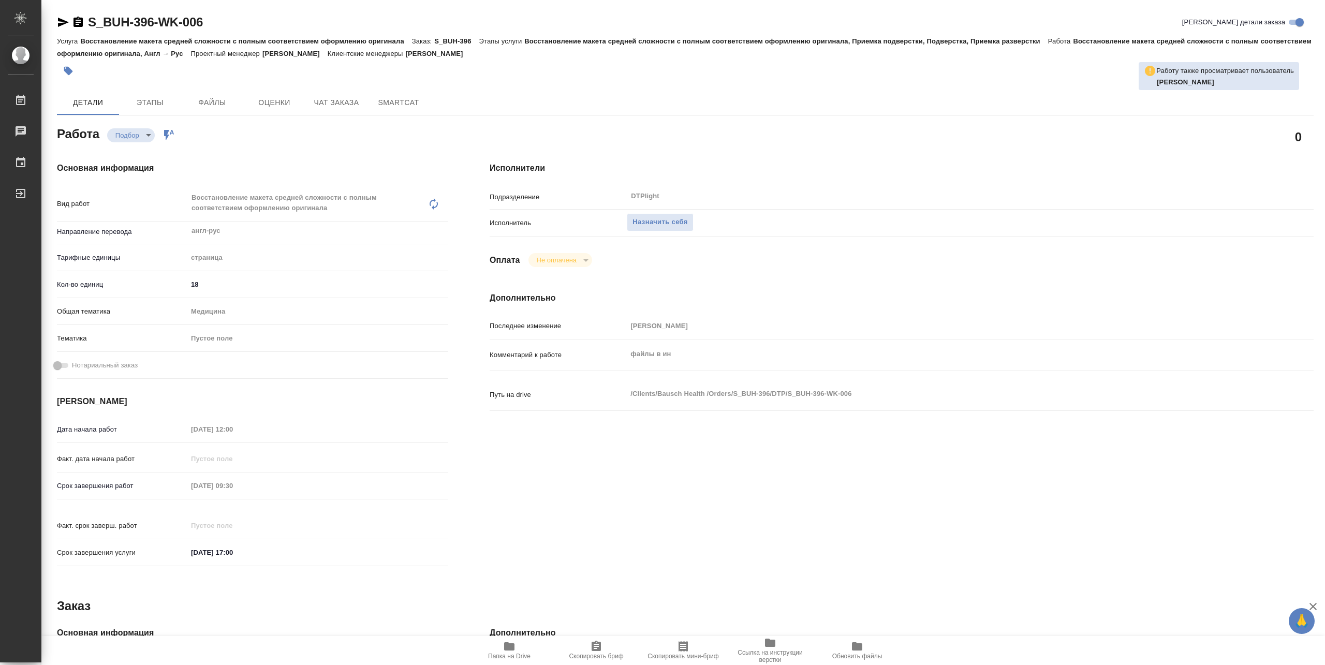
click at [520, 657] on span "Папка на Drive" at bounding box center [509, 656] width 42 height 7
type textarea "x"
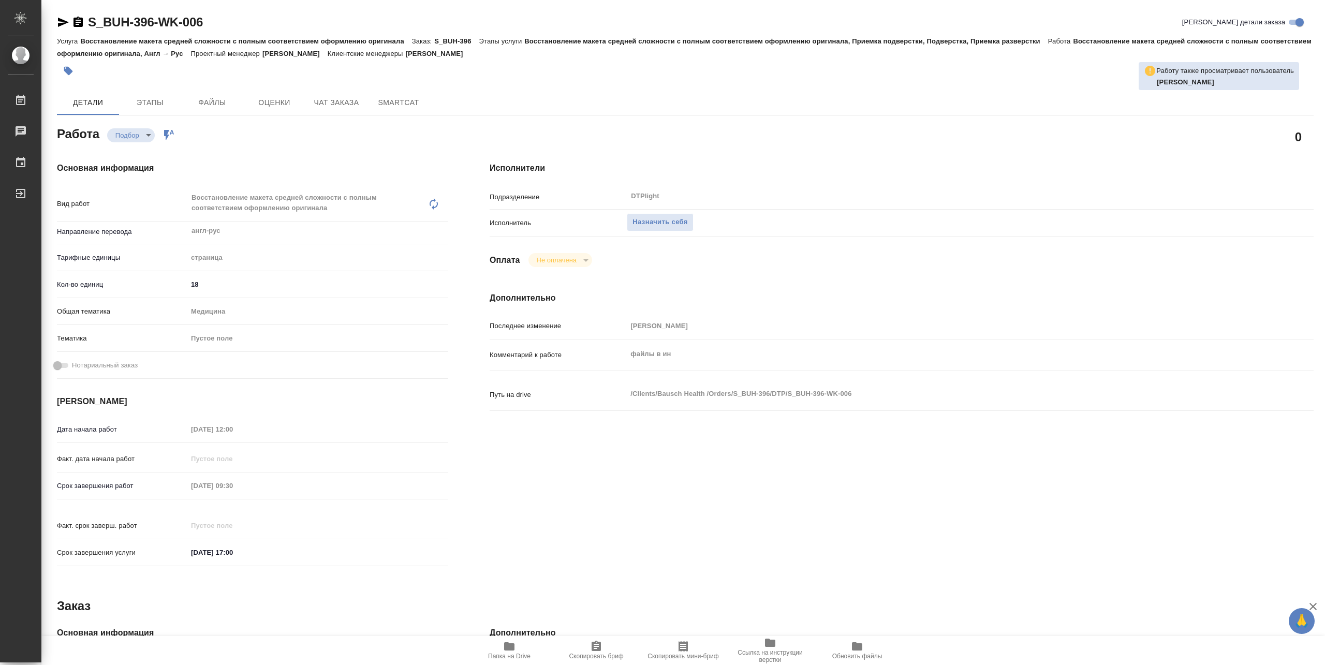
type textarea "x"
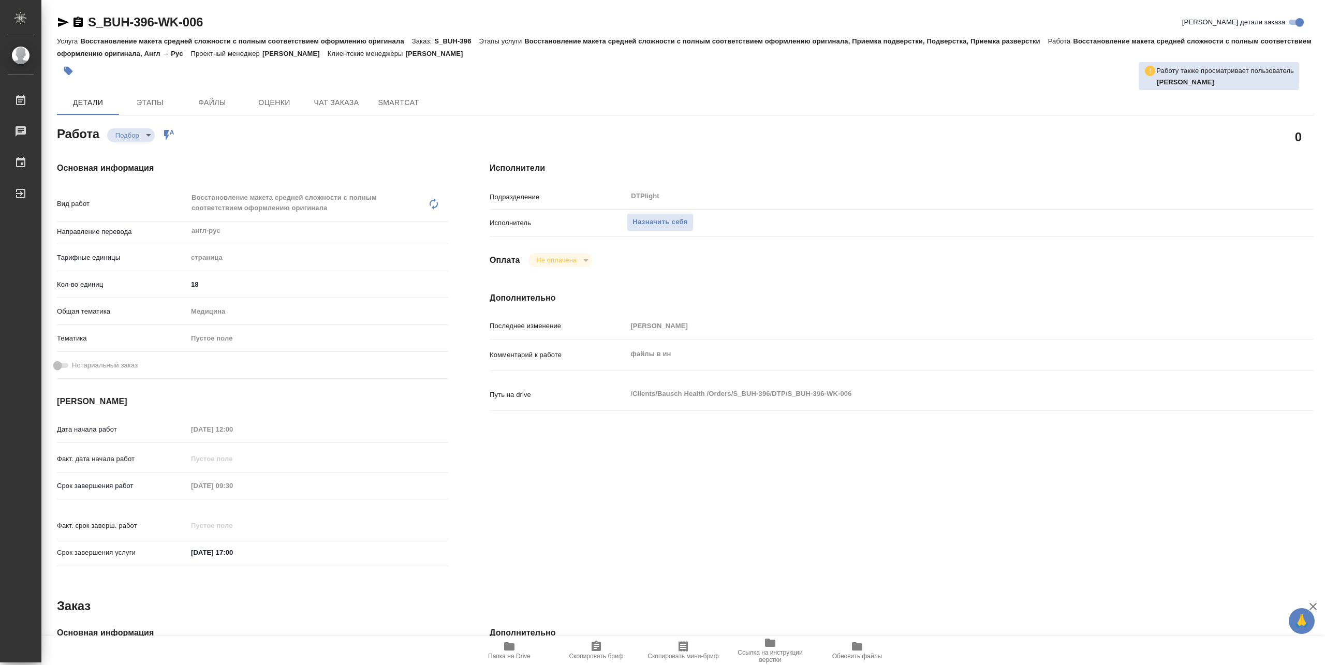
type textarea "x"
click at [677, 228] on button "Назначить себя" at bounding box center [660, 222] width 66 height 18
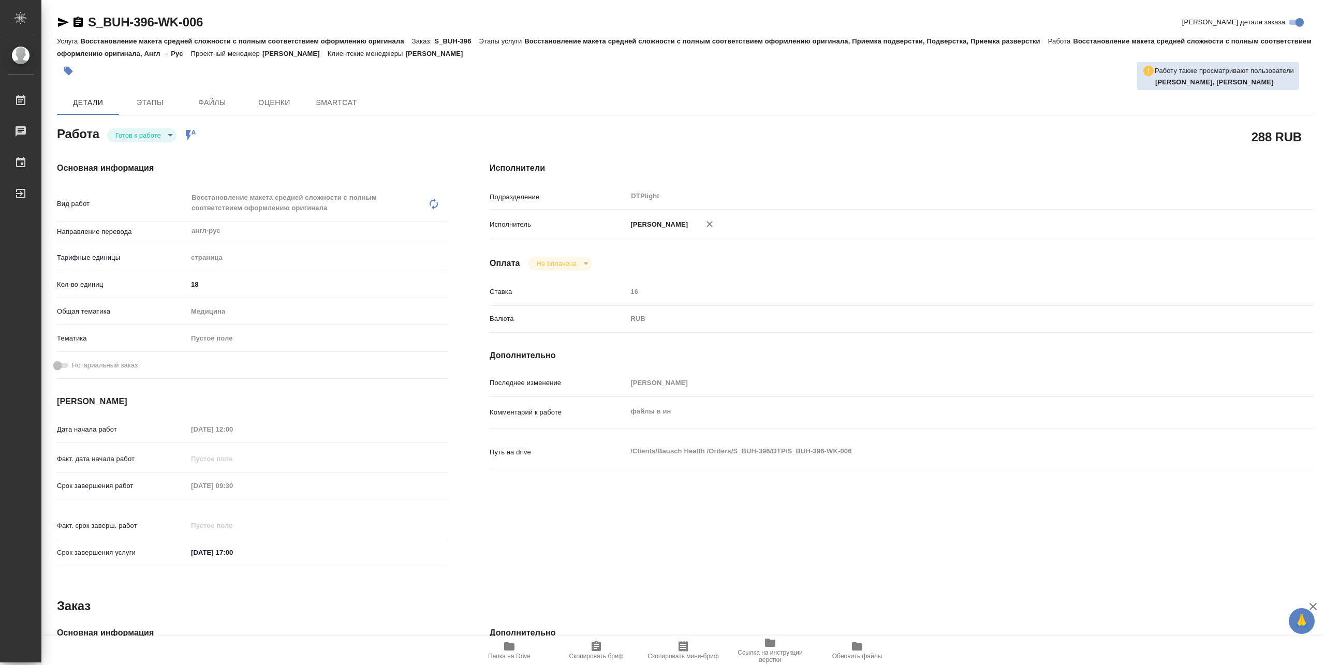
type textarea "x"
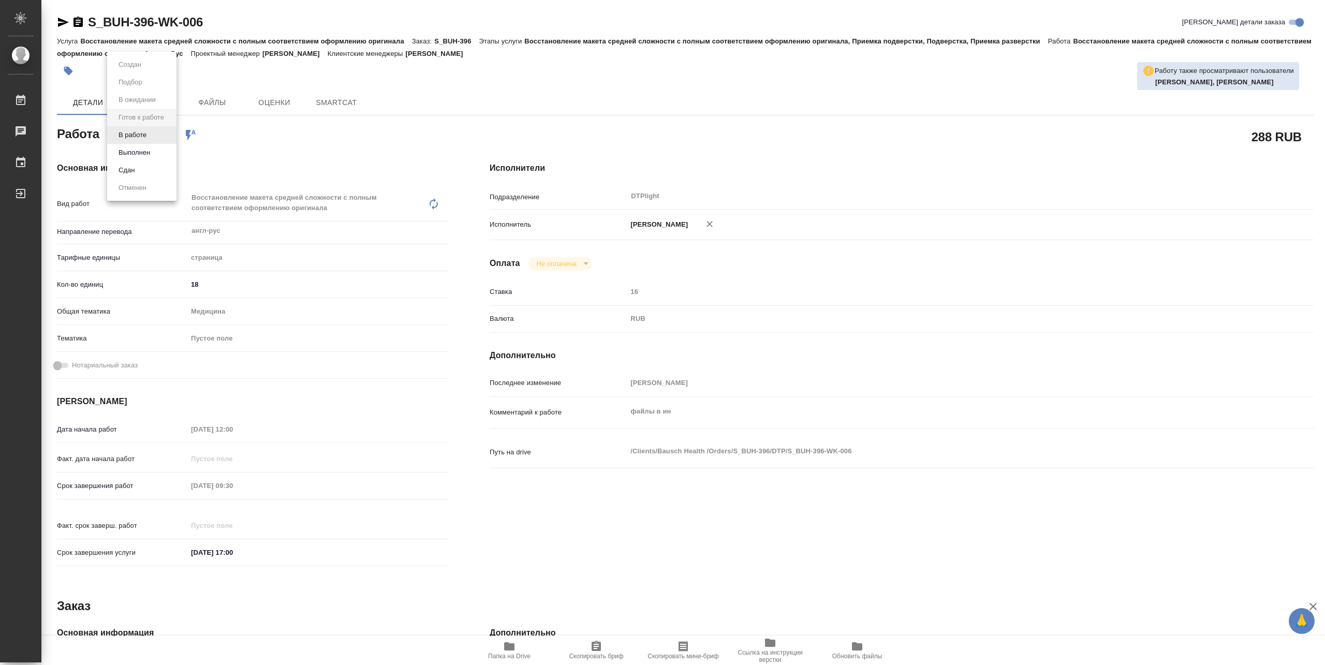
click at [156, 134] on body "🙏 .cls-1 fill:#fff; AWATERA Pankina Anna Работы Чаты График Выйти S_BUH-396-WK-…" at bounding box center [662, 332] width 1325 height 665
type textarea "x"
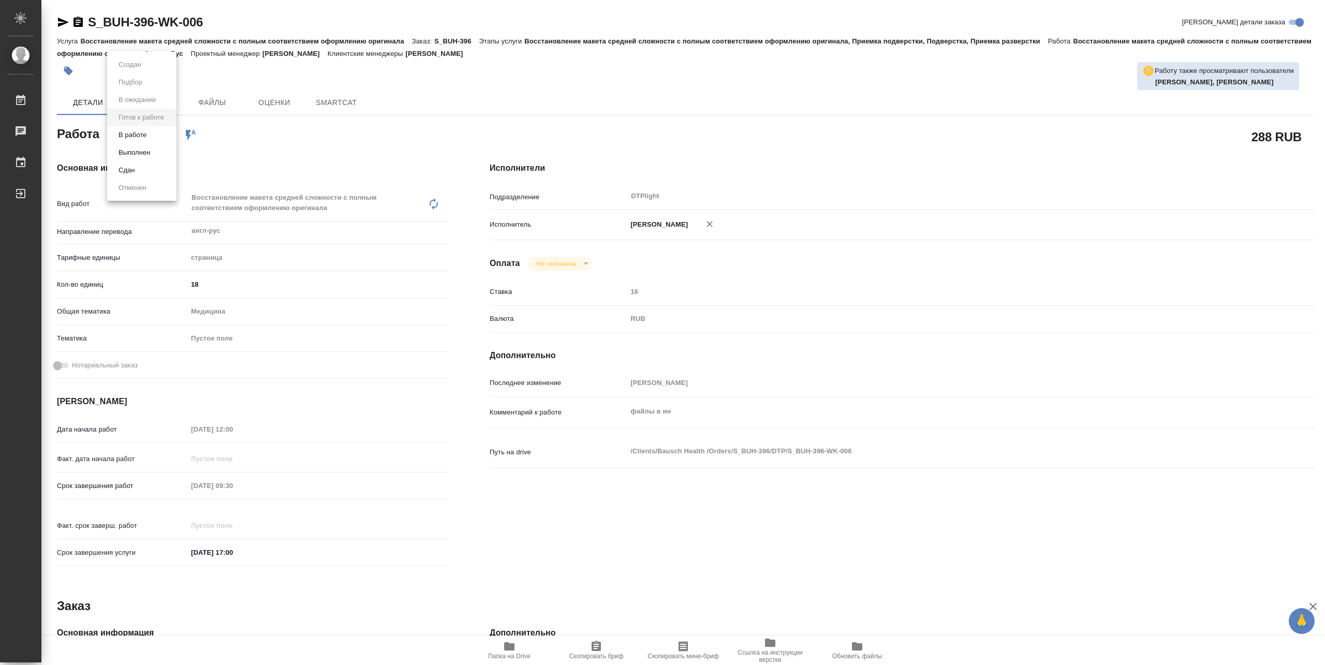
type textarea "x"
click at [135, 136] on button "В работе" at bounding box center [132, 134] width 34 height 11
type textarea "x"
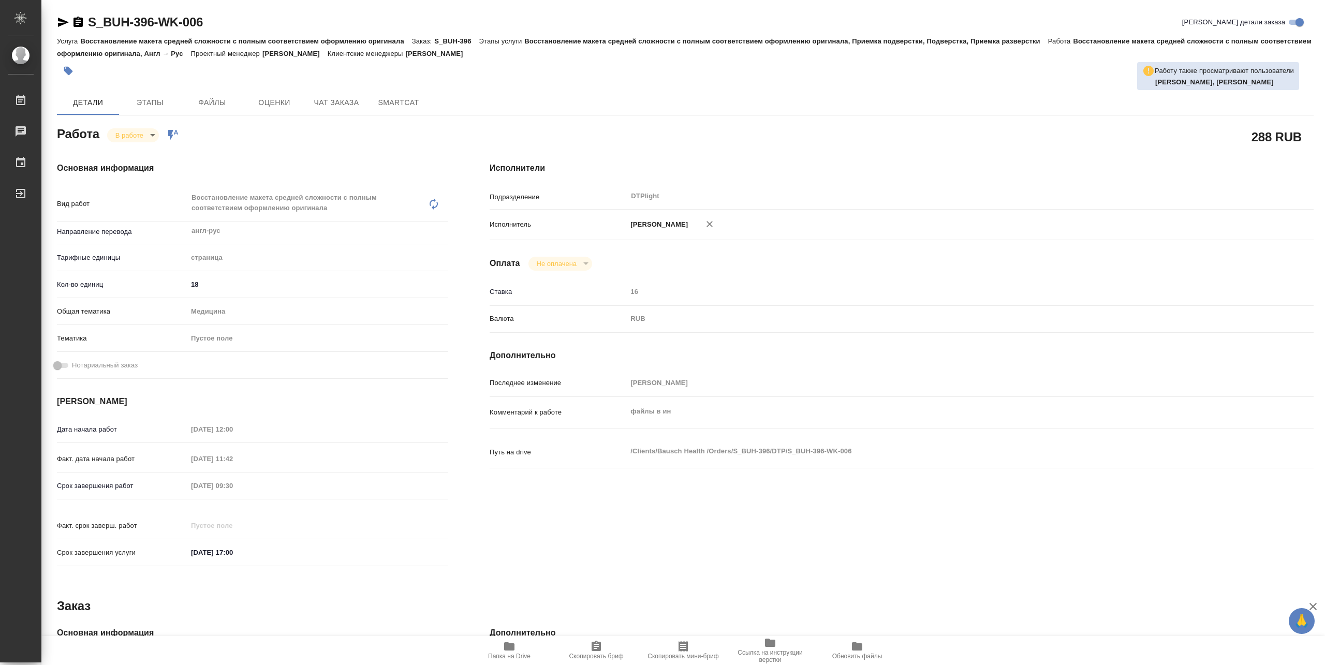
type textarea "x"
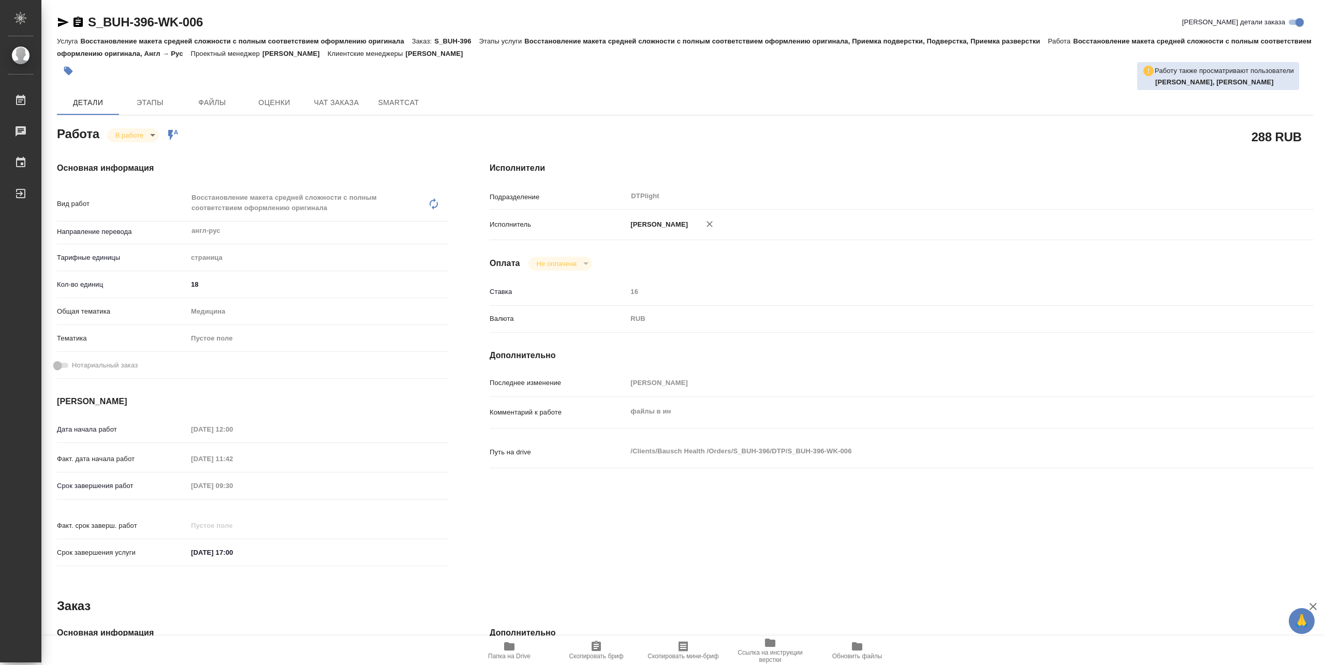
type textarea "x"
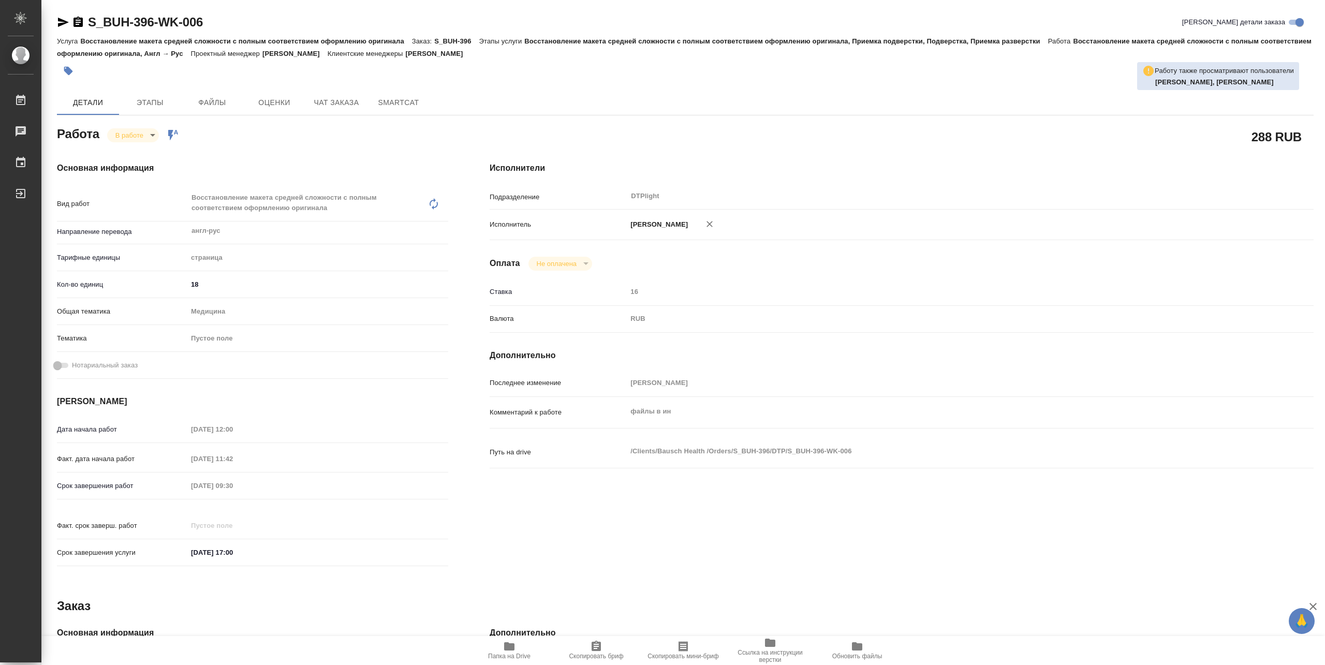
type textarea "x"
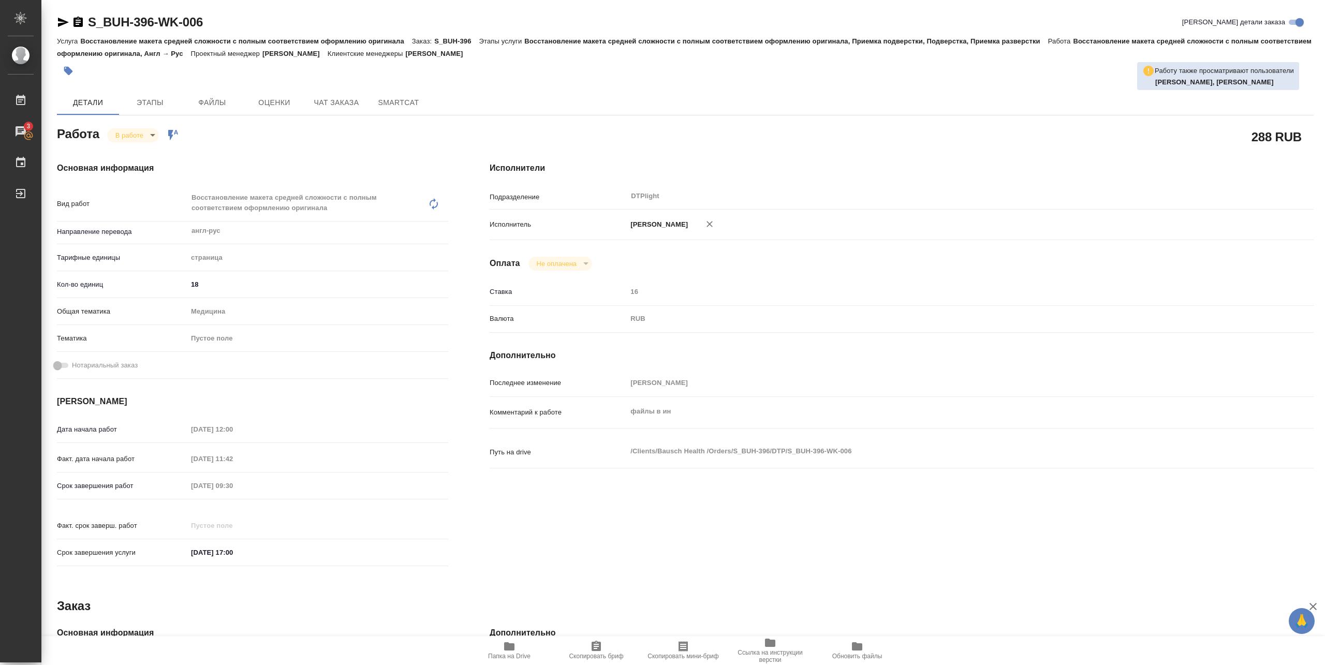
type textarea "x"
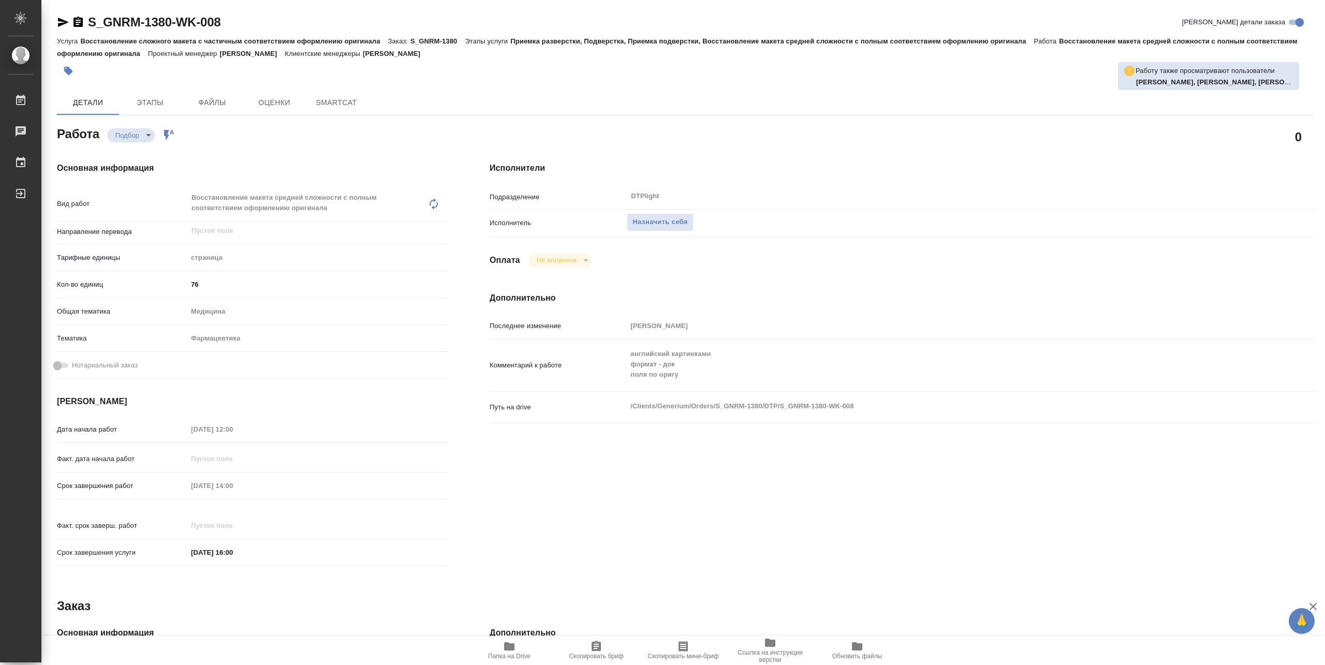
type textarea "x"
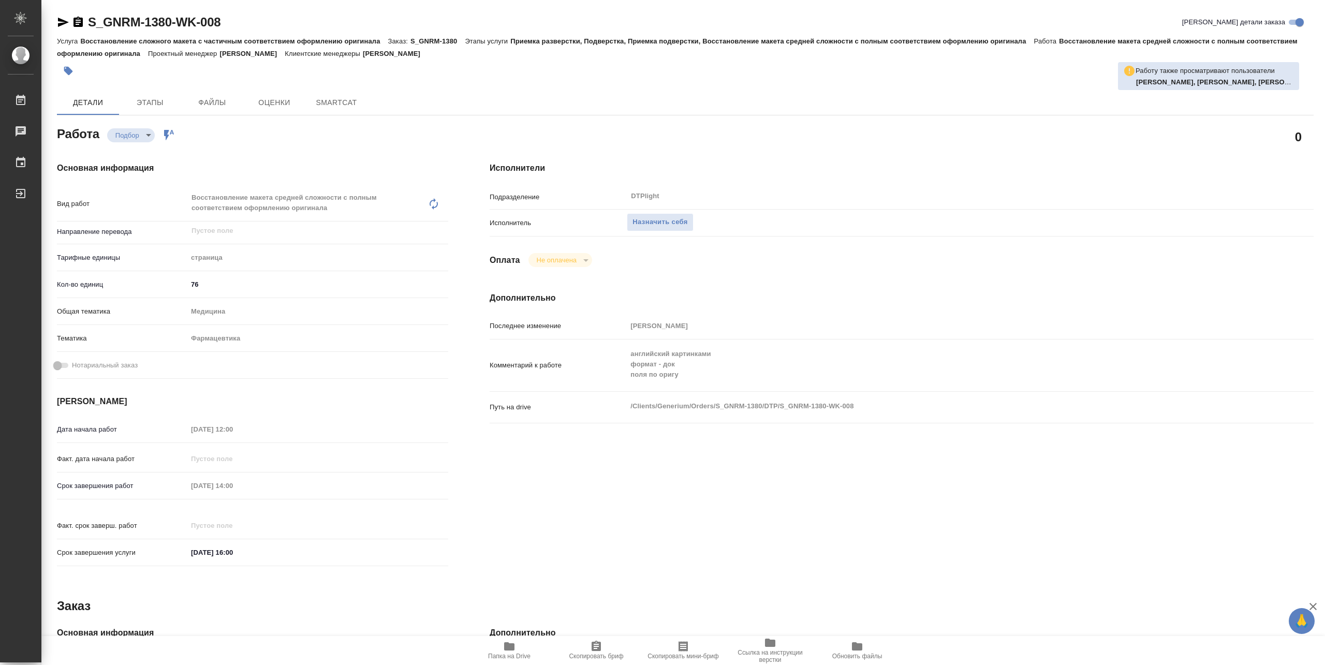
type textarea "x"
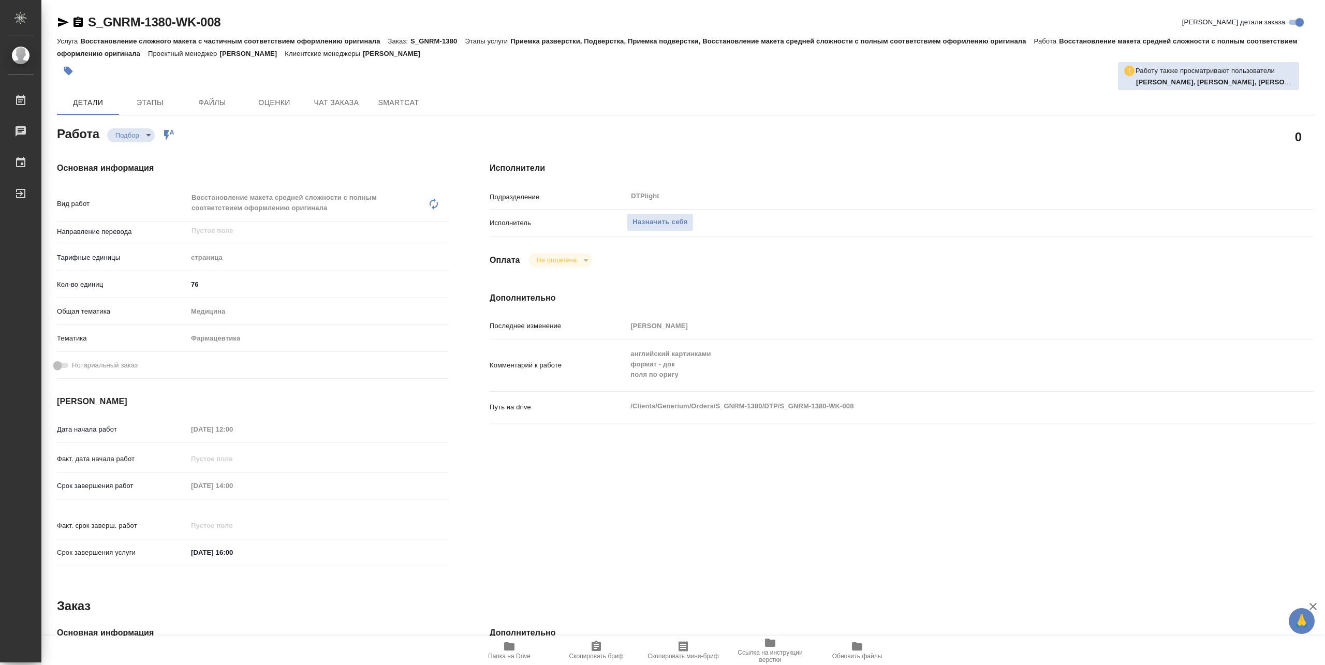
type textarea "x"
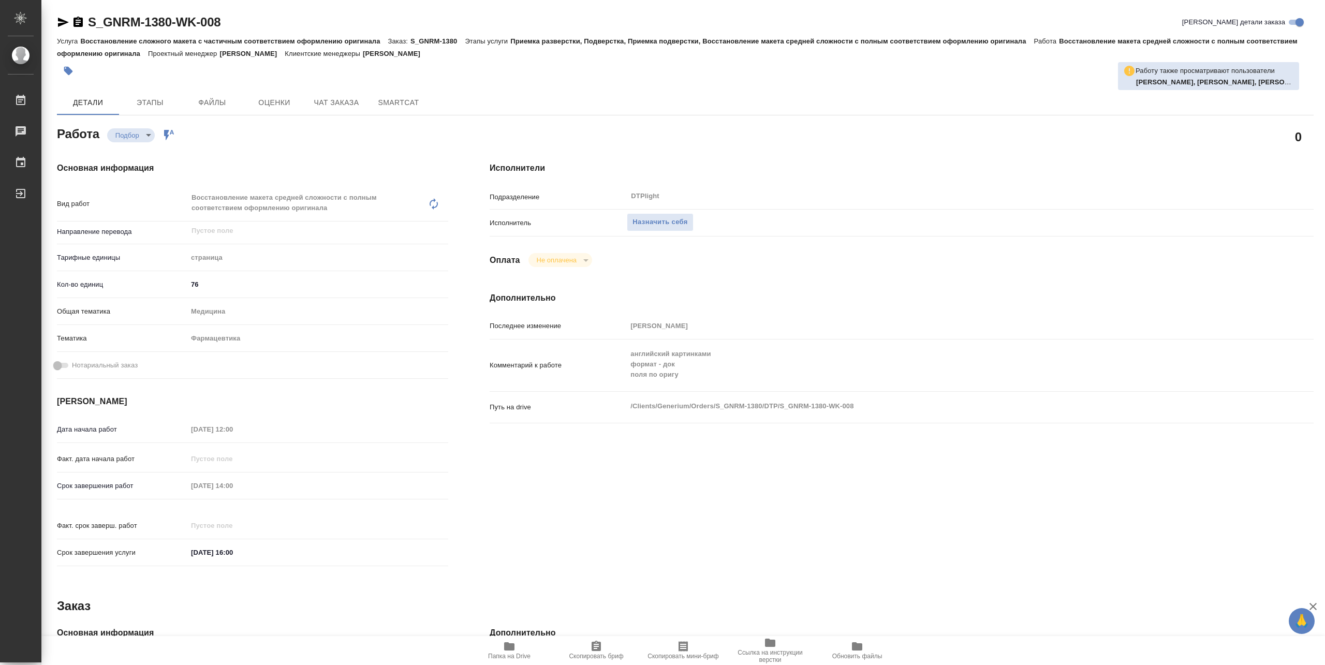
type textarea "x"
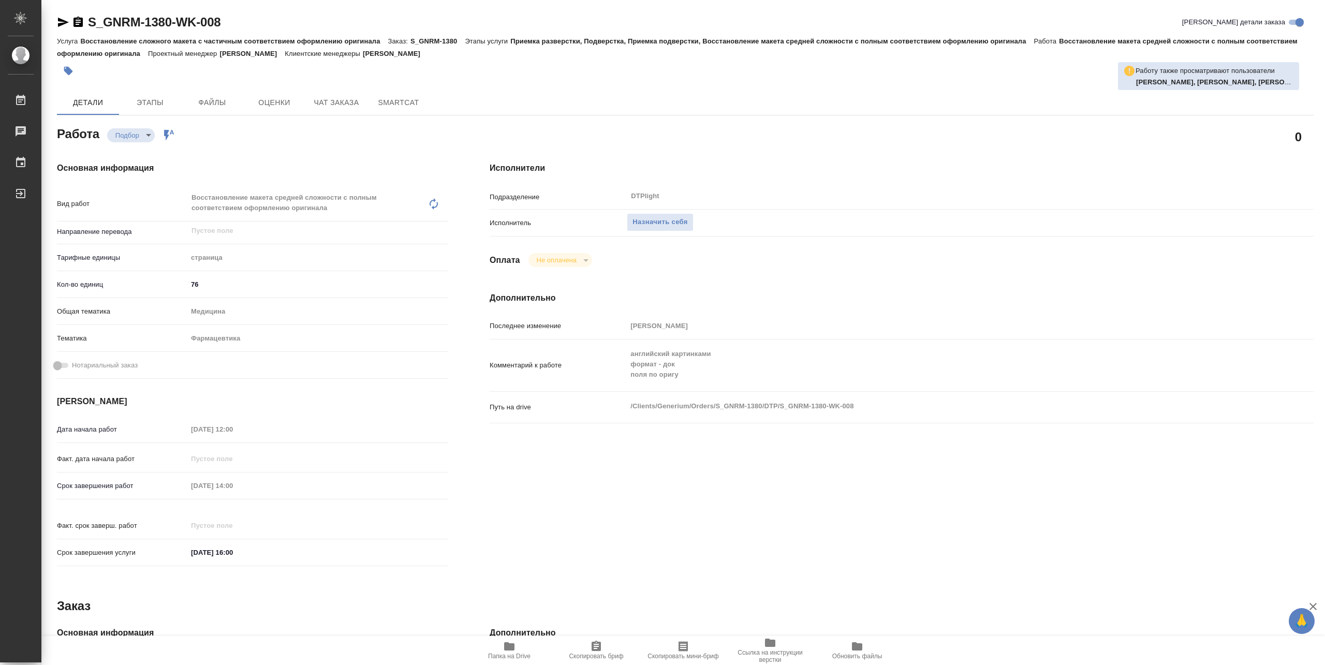
click at [520, 641] on span "Папка на Drive" at bounding box center [509, 650] width 75 height 20
type textarea "x"
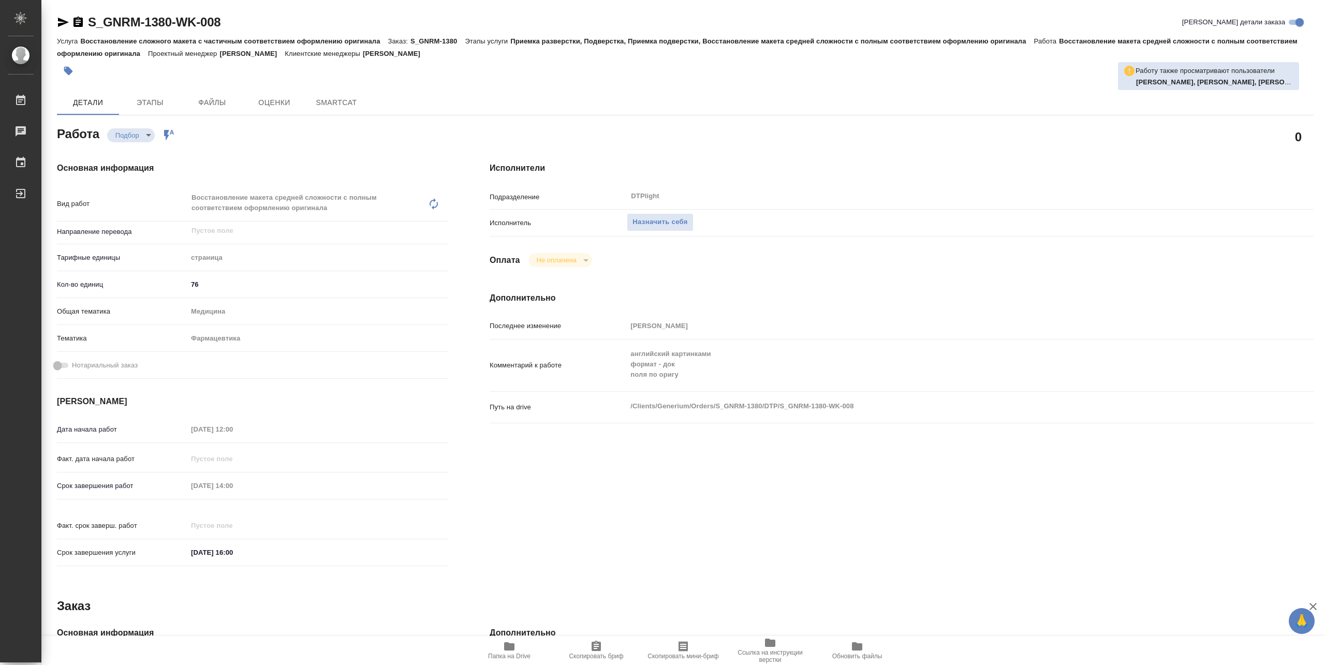
type textarea "x"
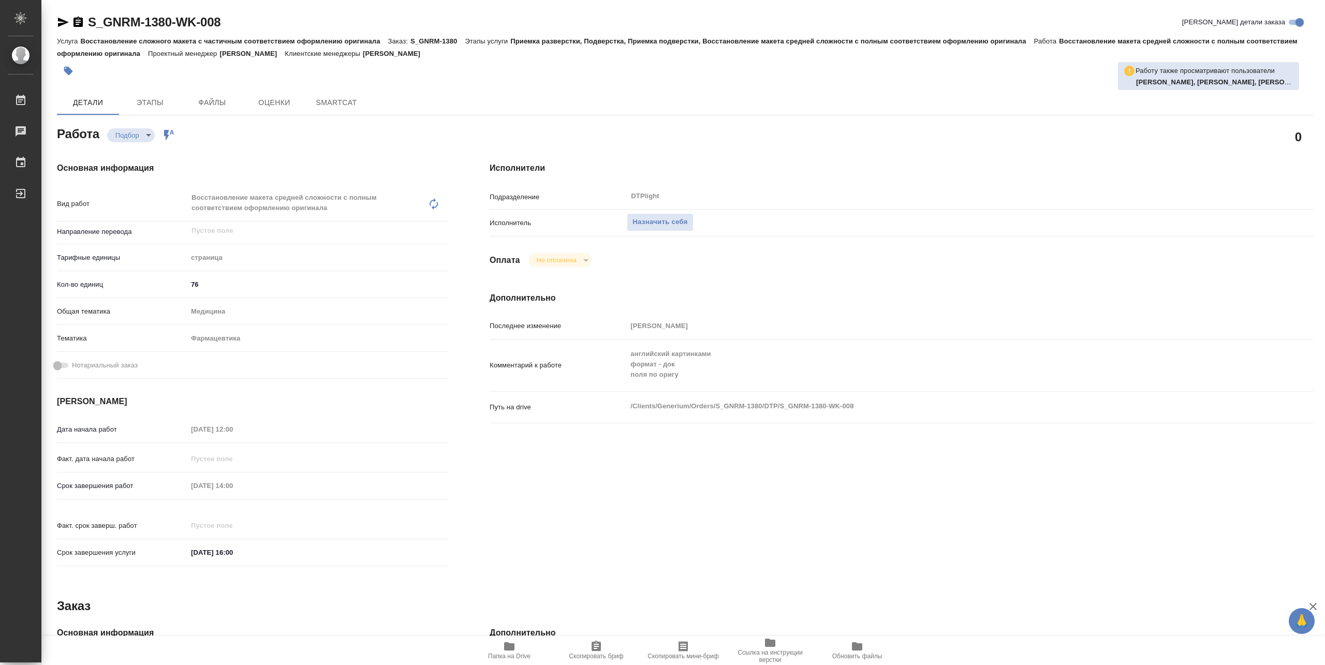
type textarea "x"
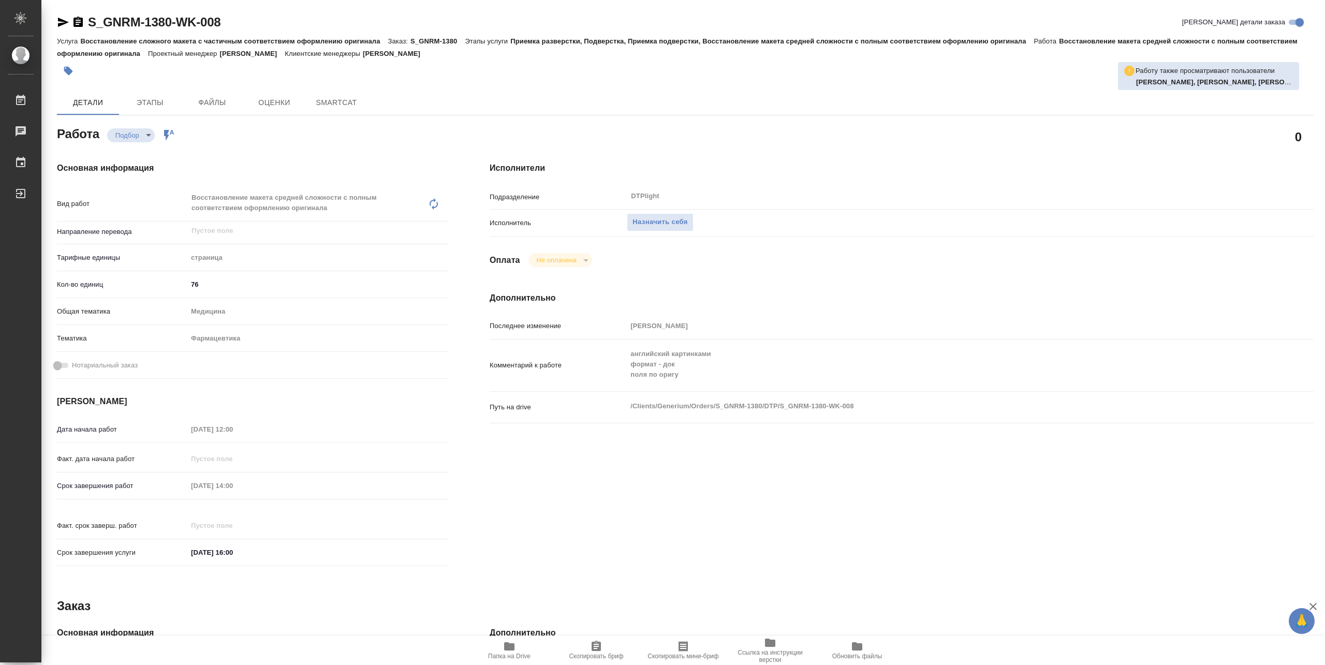
type textarea "x"
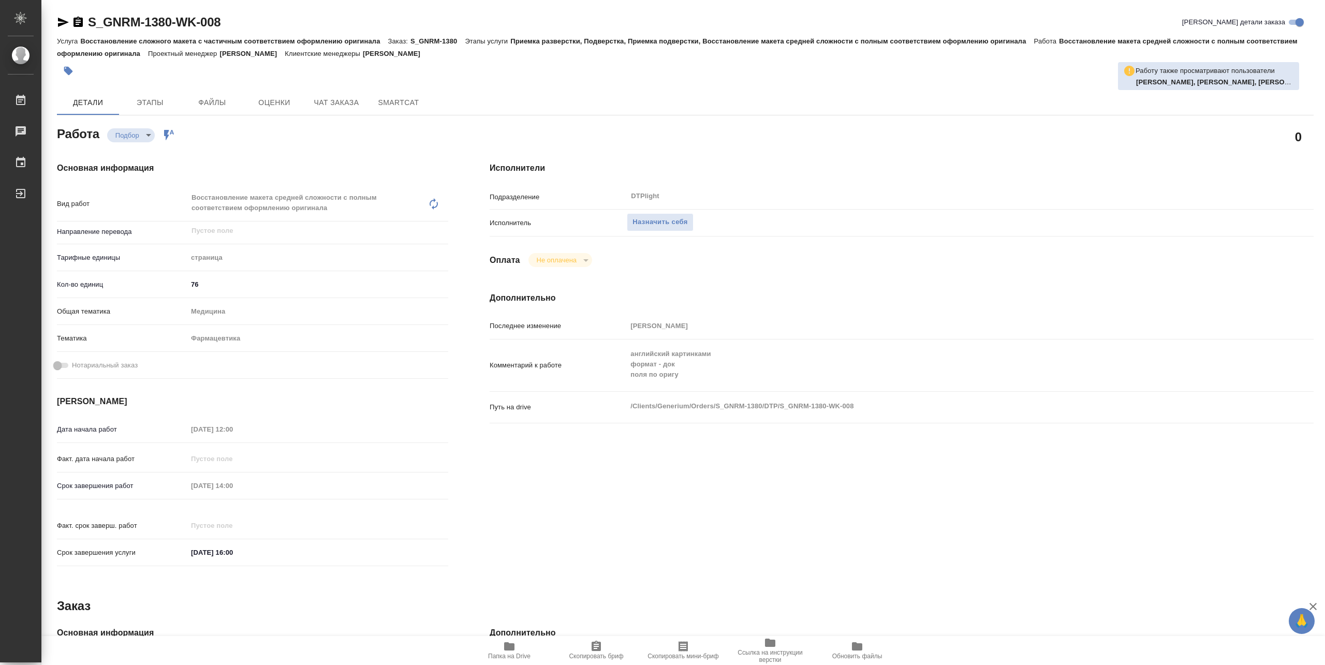
type textarea "x"
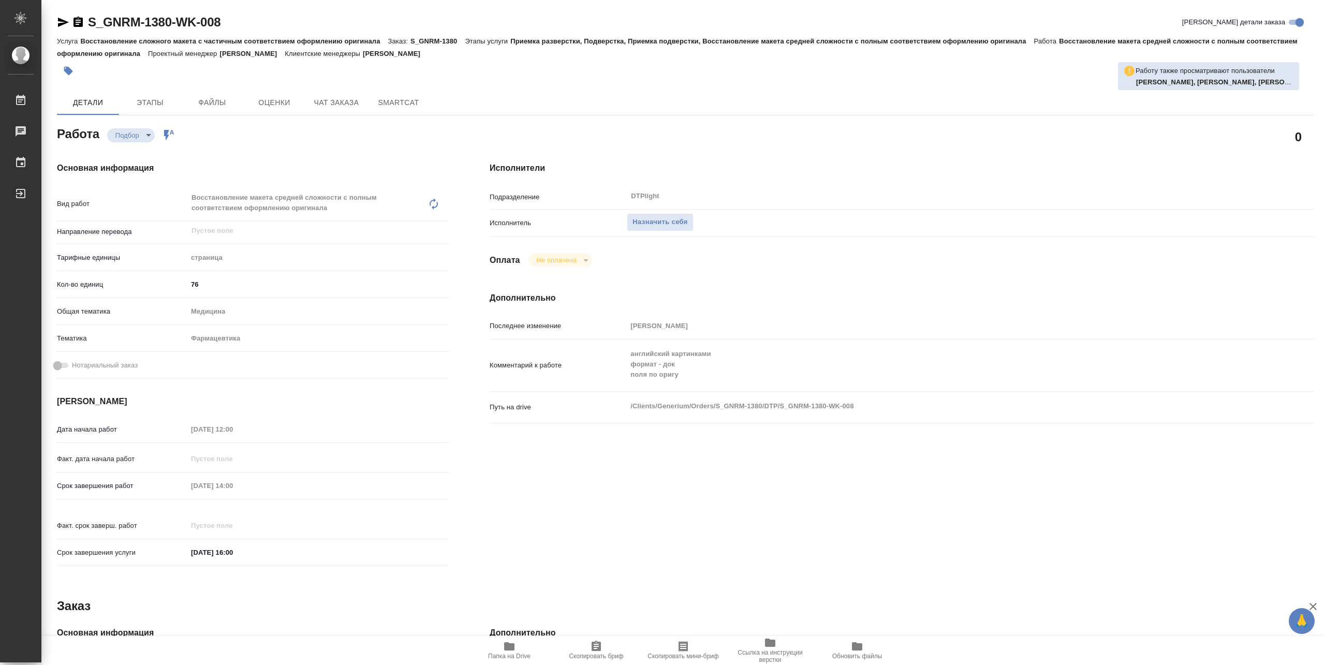
type textarea "x"
click at [650, 224] on span "Назначить себя" at bounding box center [659, 222] width 55 height 12
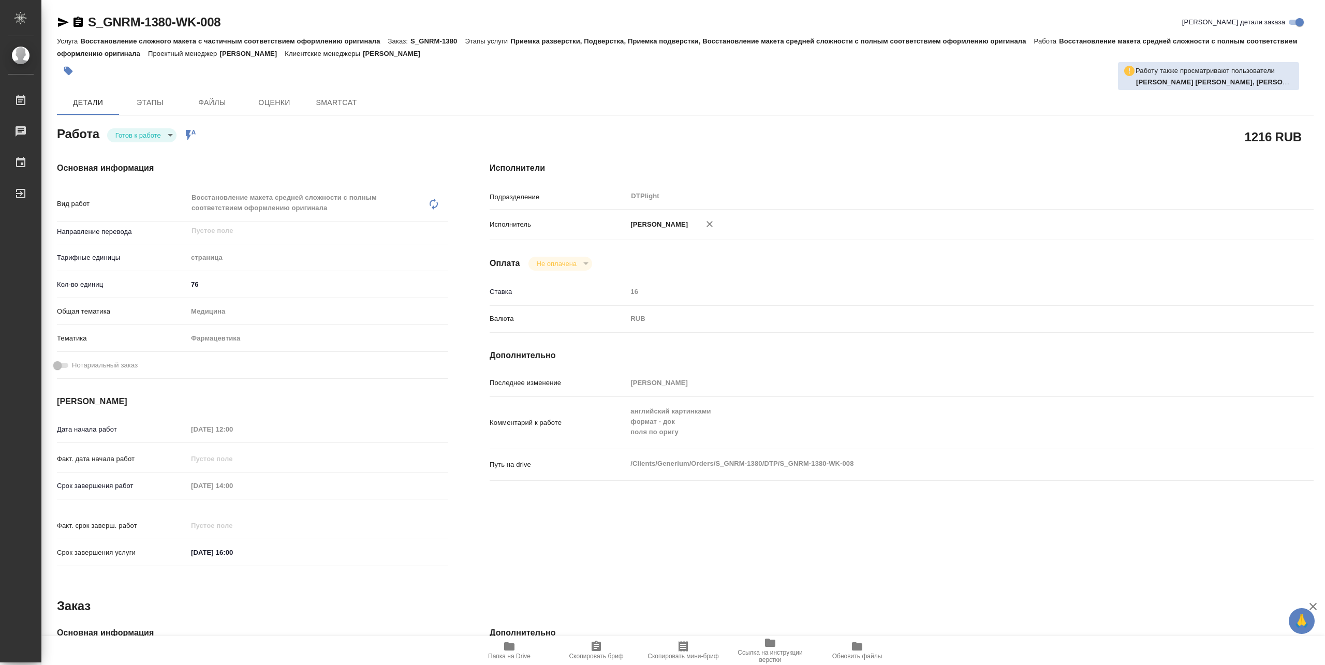
type textarea "x"
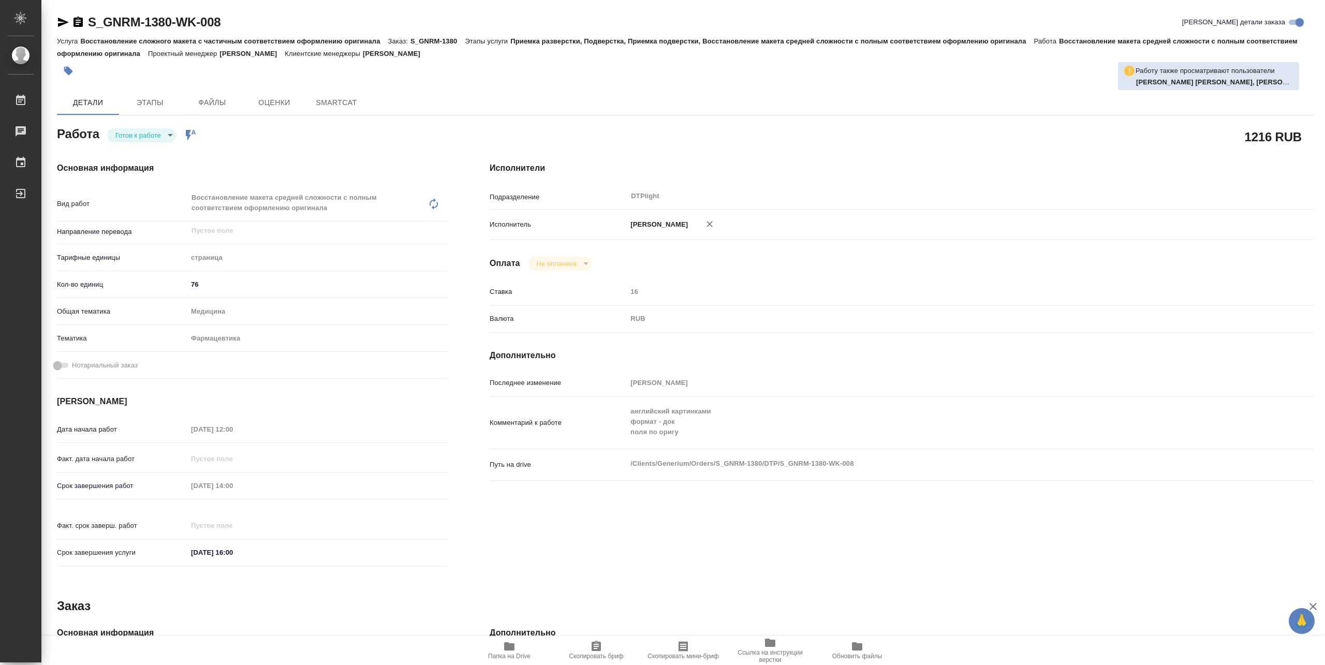
type textarea "x"
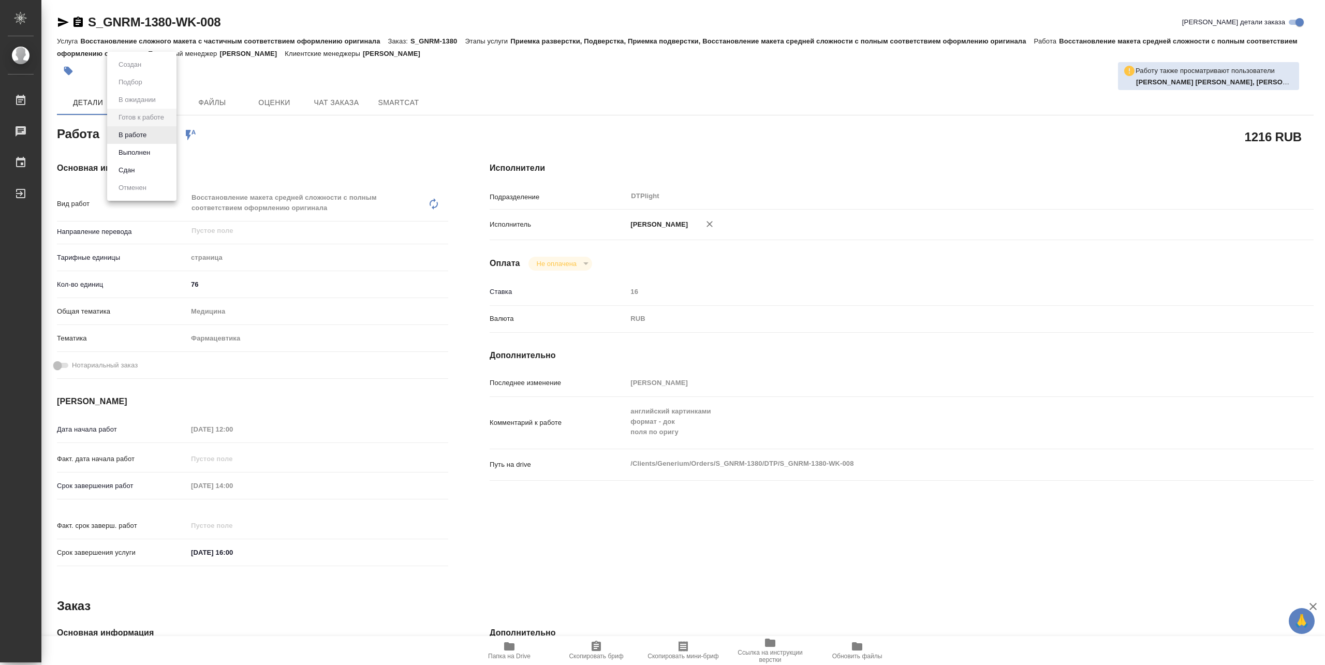
click at [145, 137] on body "🙏 .cls-1 fill:#fff; AWATERA [PERSON_NAME] Работы Чаты График Выйти S_GNRM-1380-…" at bounding box center [662, 332] width 1325 height 665
click at [135, 138] on button "В работе" at bounding box center [132, 134] width 34 height 11
type textarea "x"
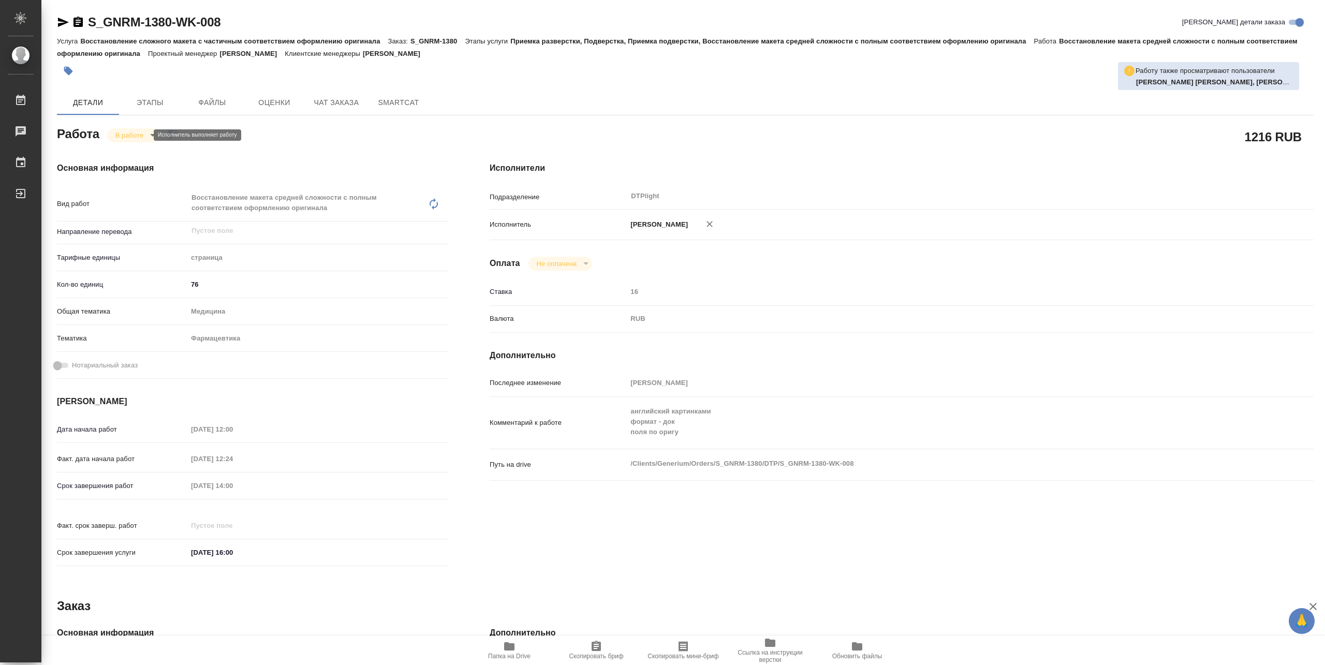
type textarea "x"
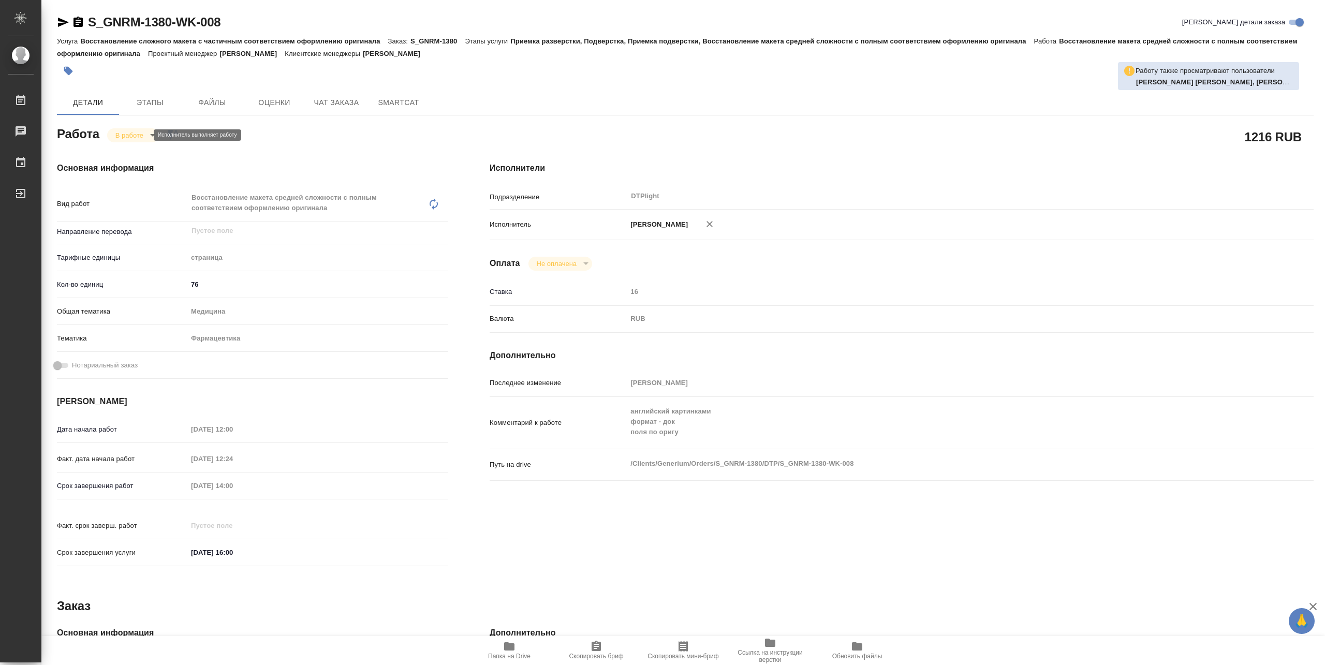
type textarea "x"
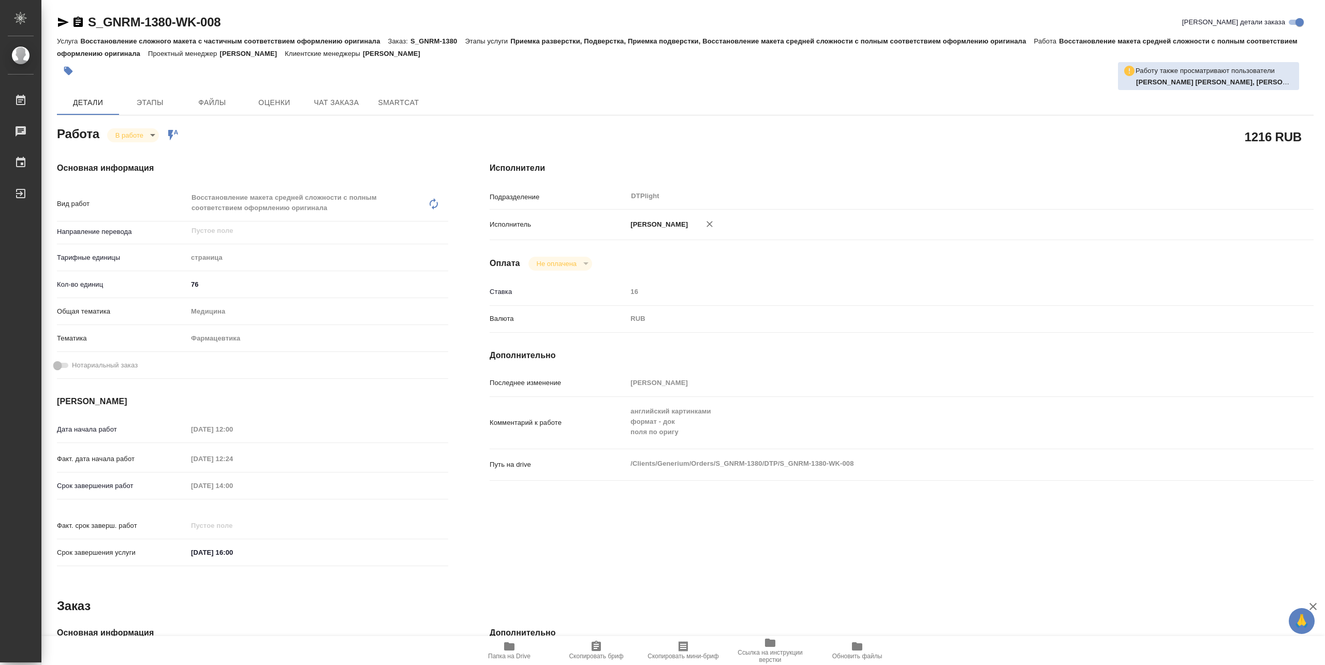
type textarea "x"
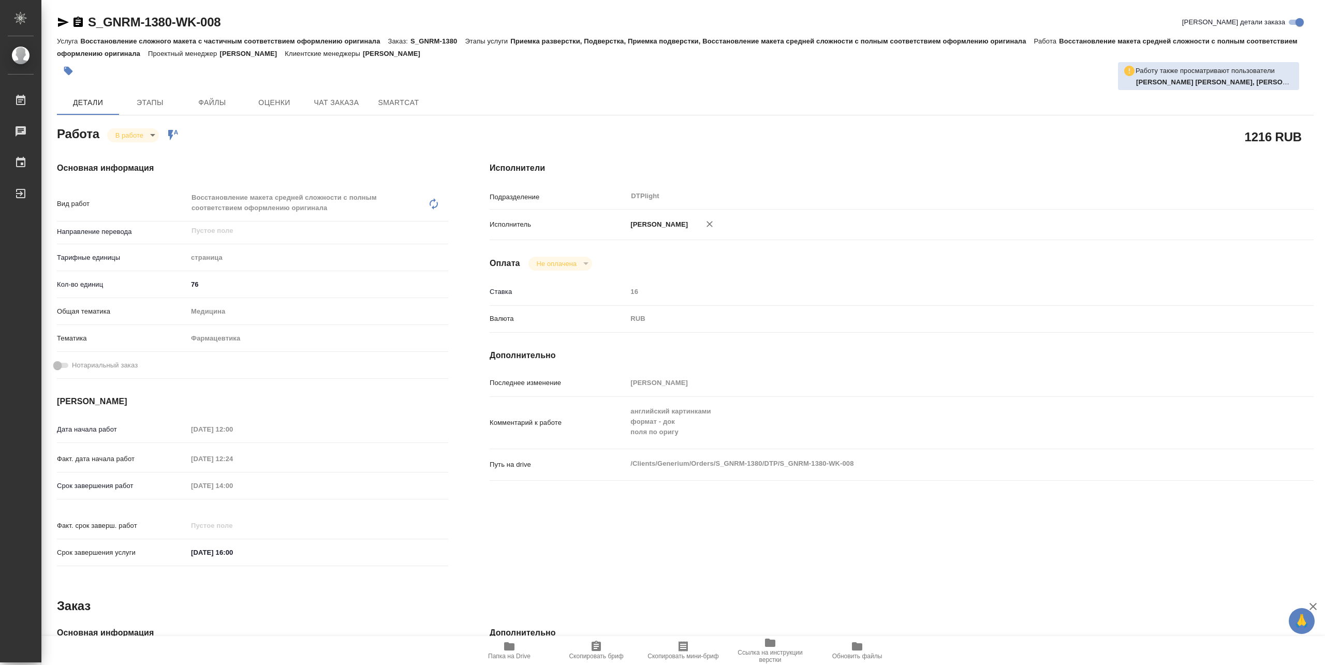
type textarea "x"
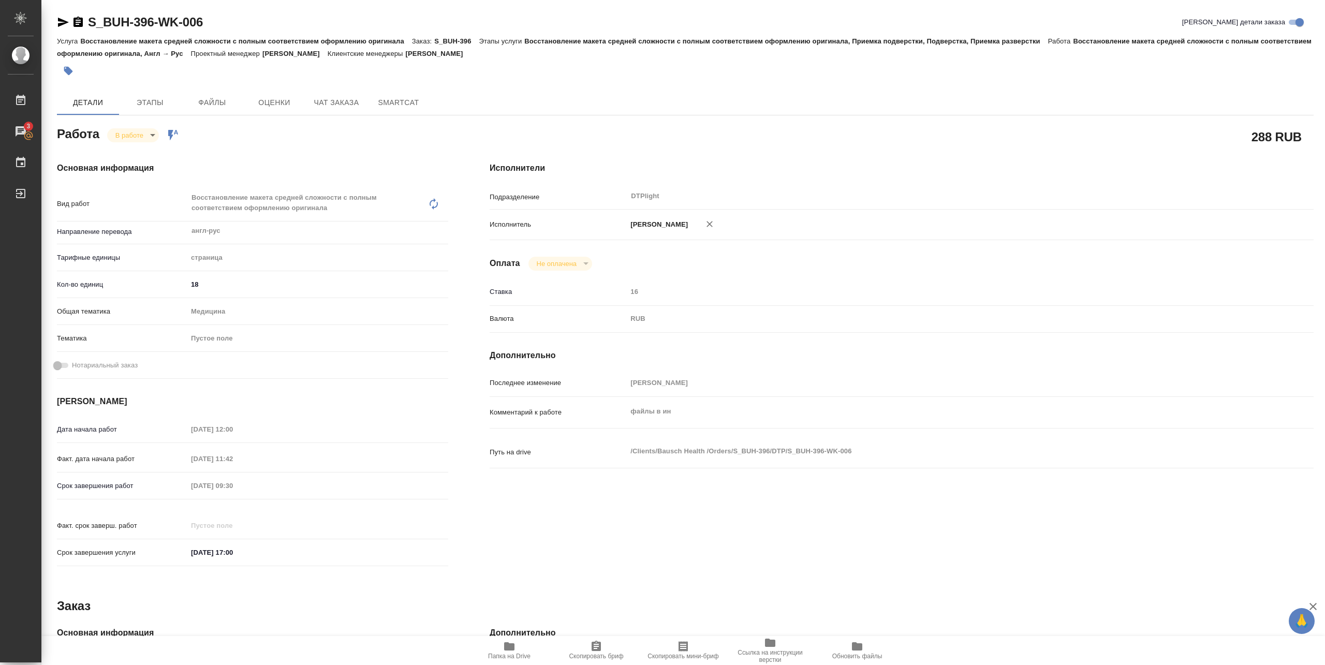
click at [511, 653] on span "Папка на Drive" at bounding box center [509, 656] width 42 height 7
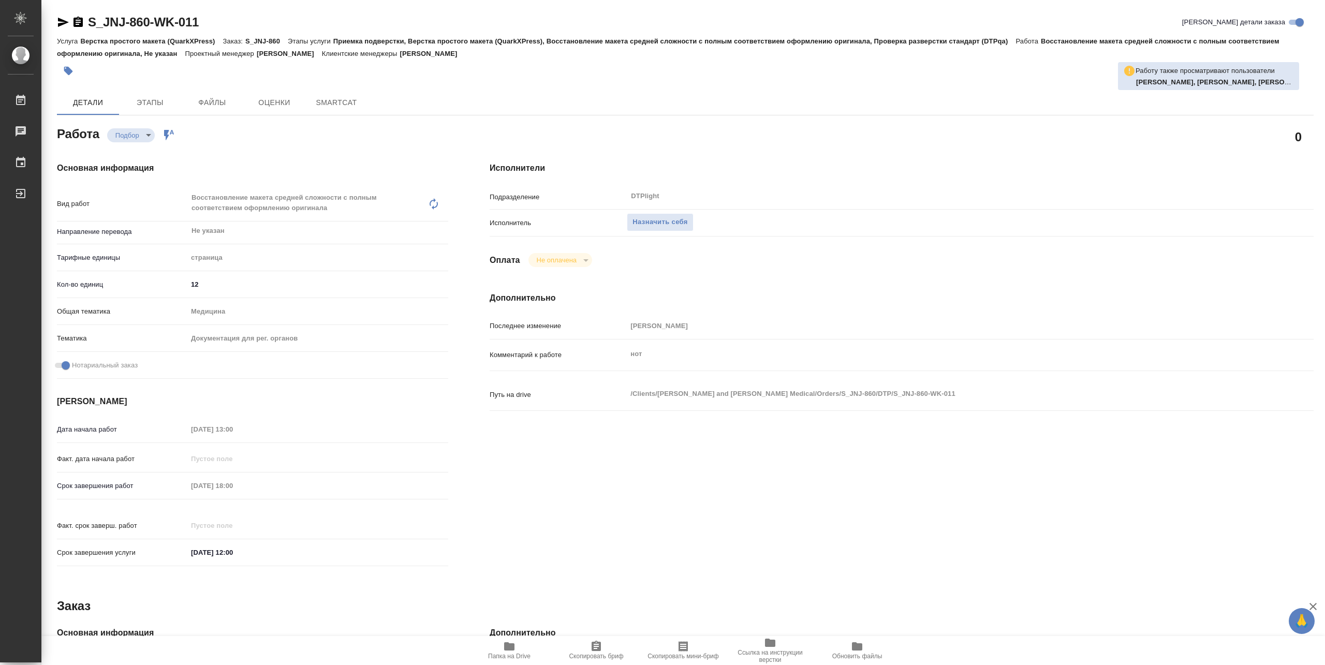
type textarea "x"
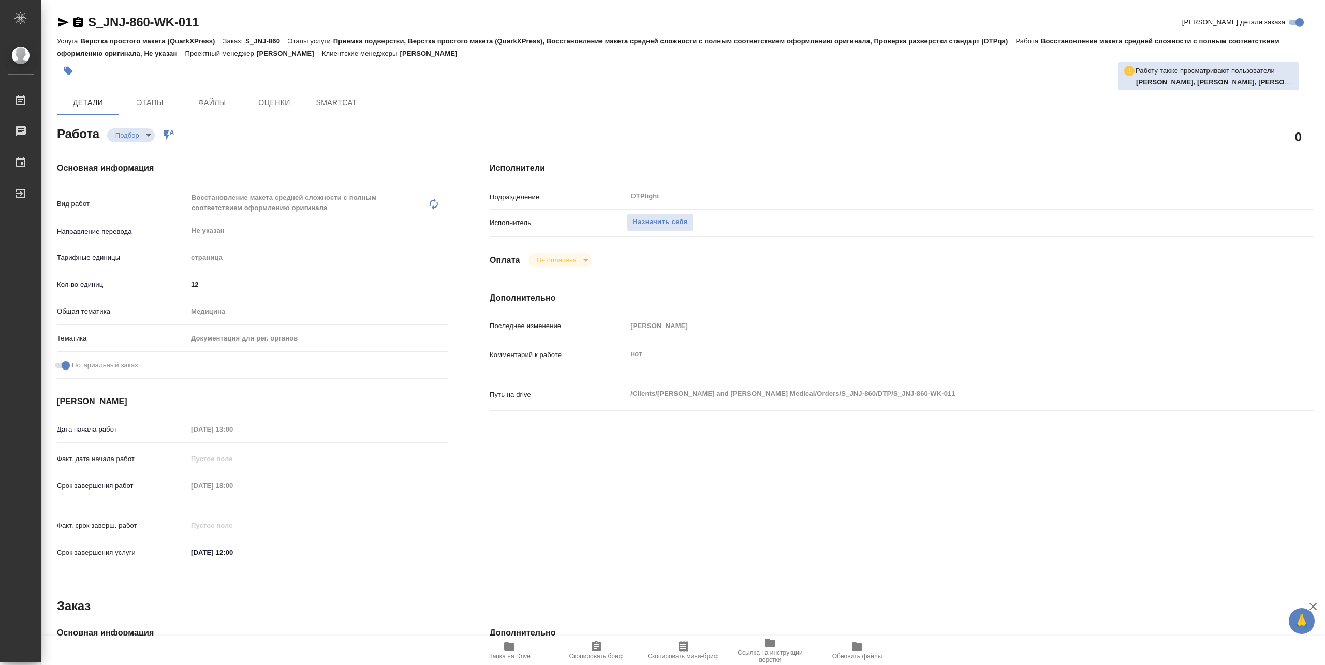
type textarea "x"
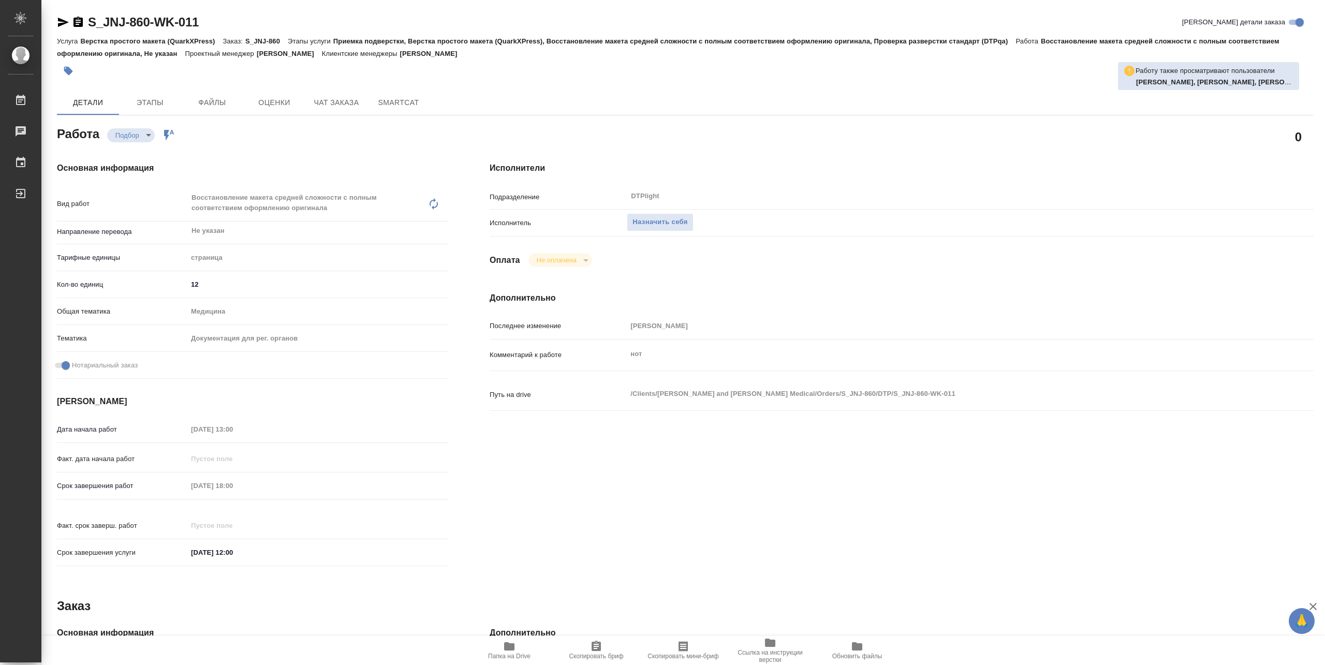
type textarea "x"
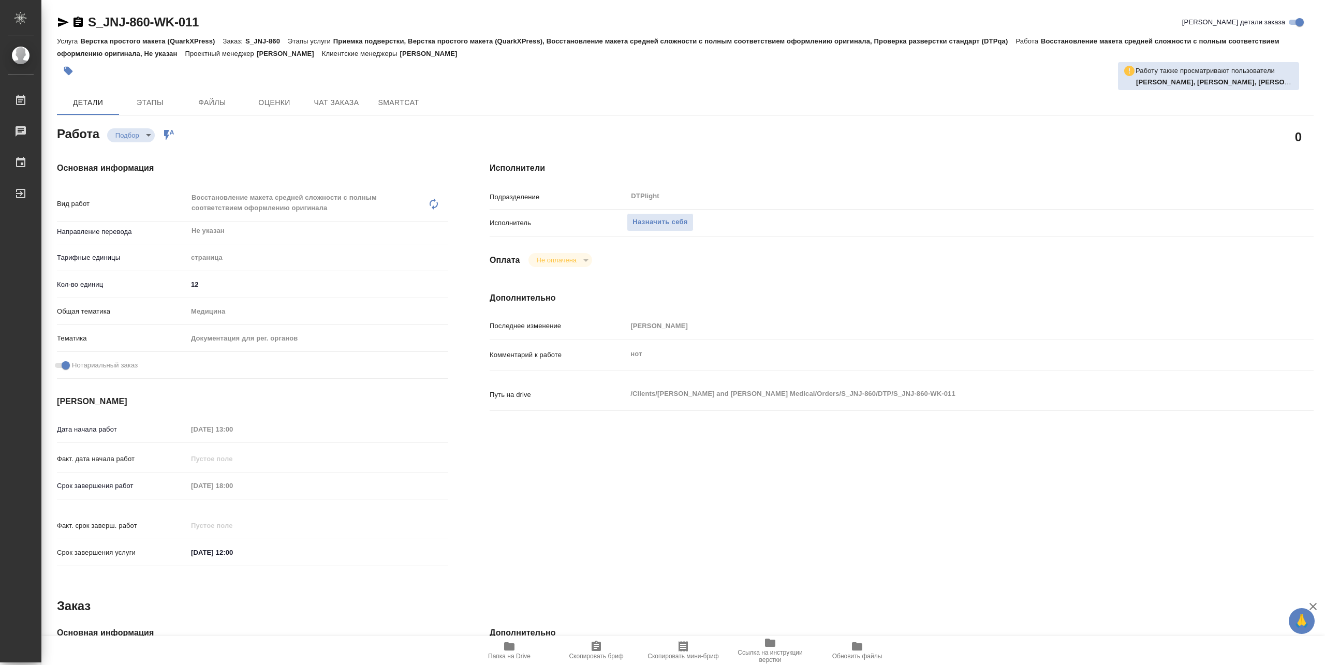
type textarea "x"
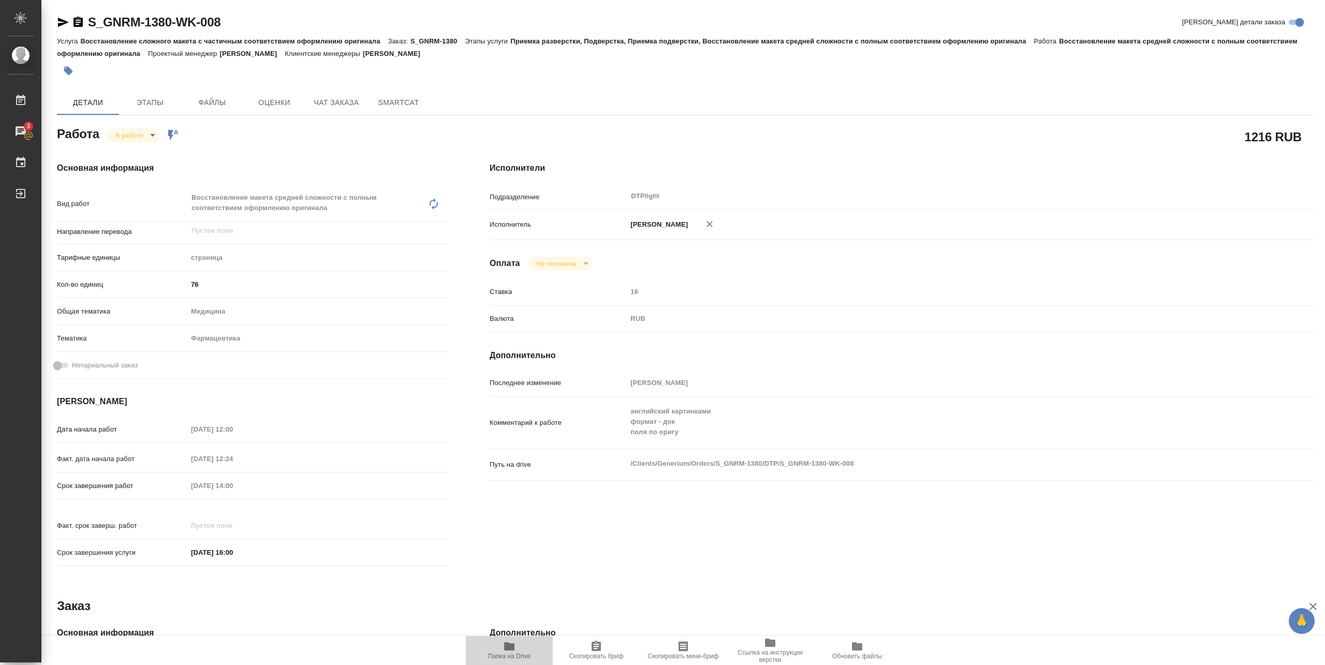
click at [515, 646] on span "Папка на Drive" at bounding box center [509, 650] width 75 height 20
